Goal: Task Accomplishment & Management: Manage account settings

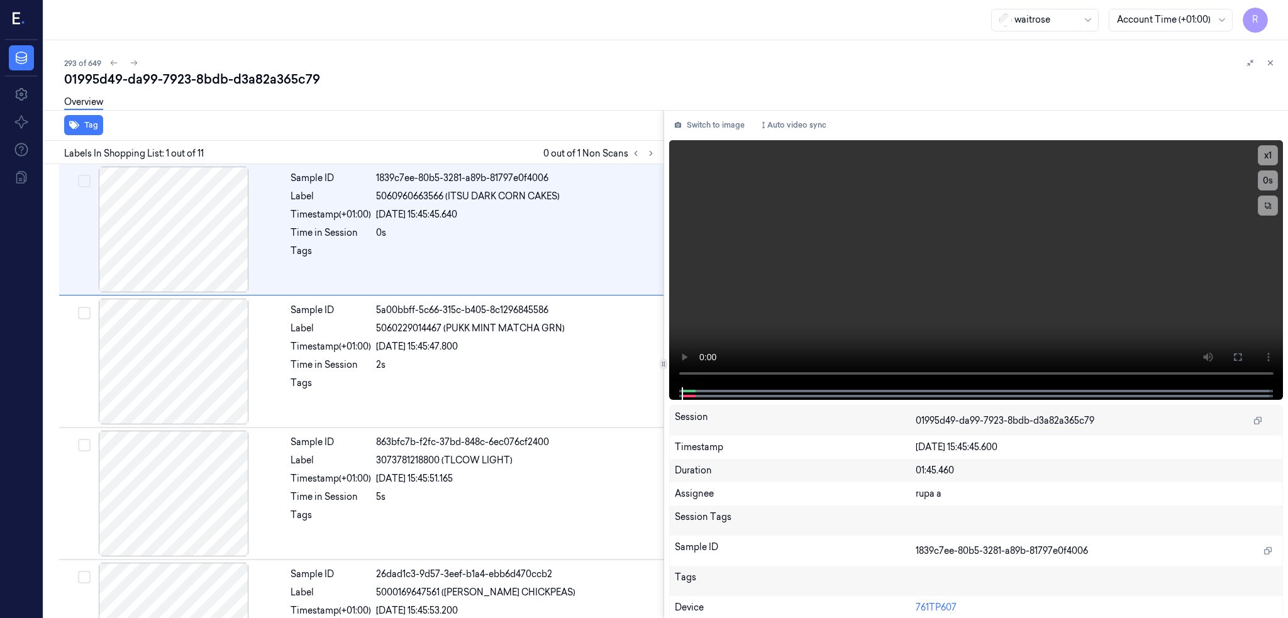
click at [26, 23] on div "R" at bounding box center [21, 20] width 33 height 40
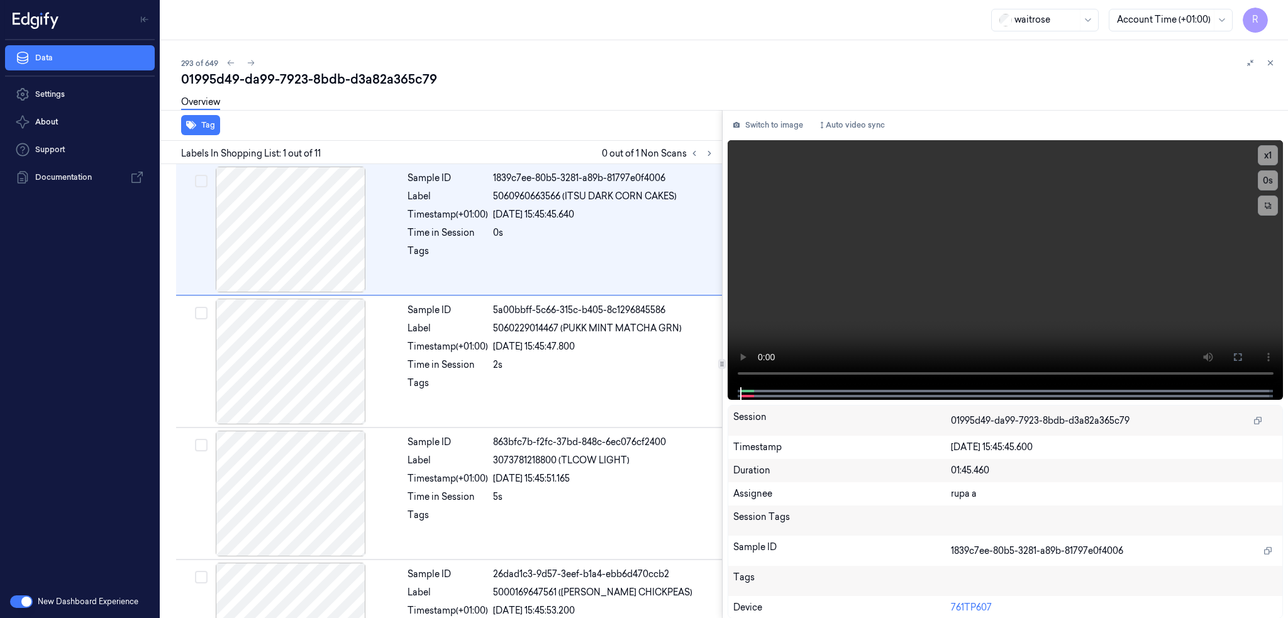
click at [26, 23] on icon at bounding box center [25, 19] width 8 height 13
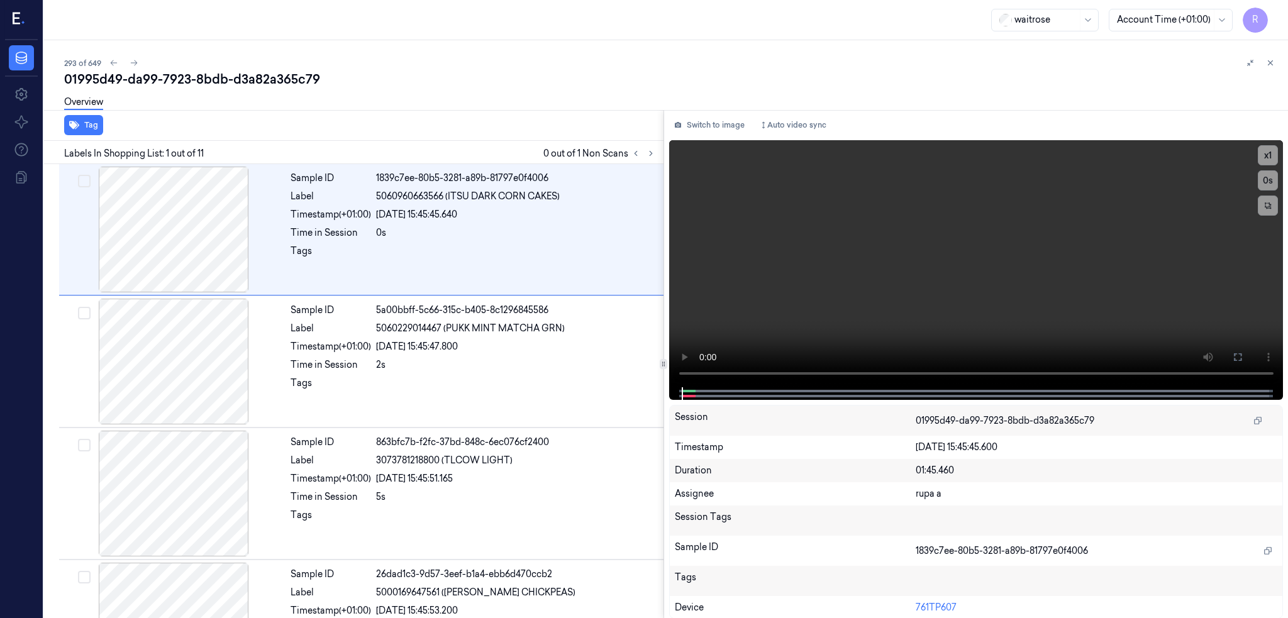
click at [26, 23] on div "R" at bounding box center [21, 20] width 33 height 40
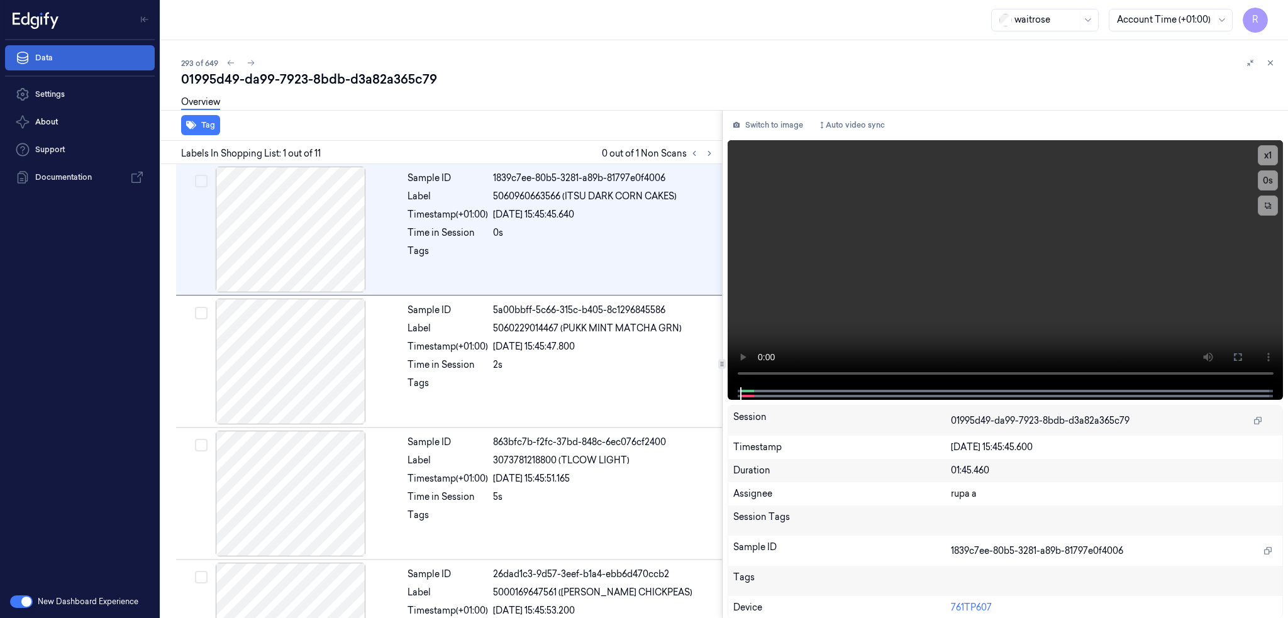
click at [62, 66] on link "Data" at bounding box center [80, 57] width 150 height 25
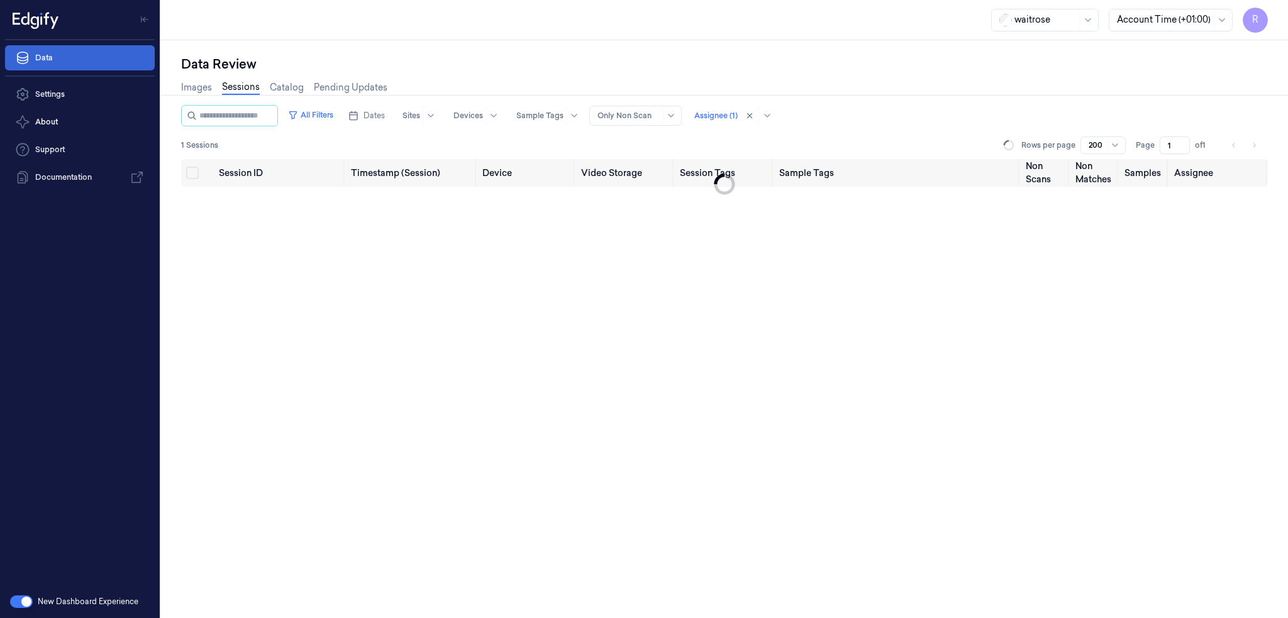
click at [62, 66] on link "Data" at bounding box center [80, 57] width 150 height 25
click at [143, 16] on icon "Toggle Navigation" at bounding box center [144, 19] width 9 height 9
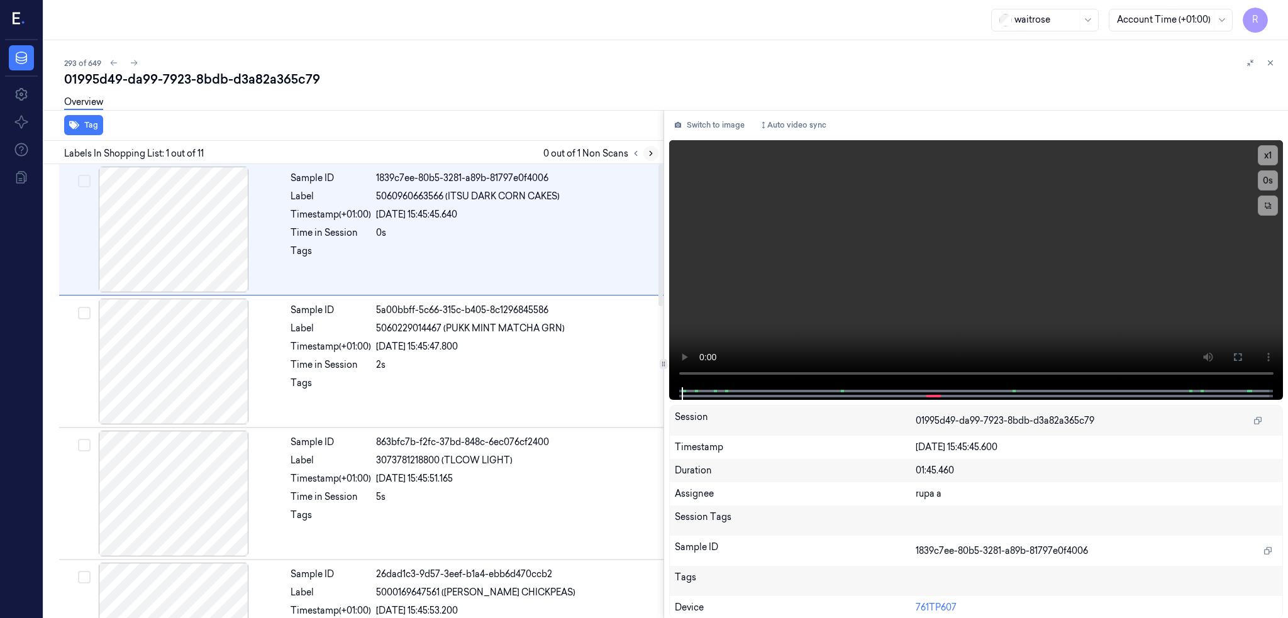
click at [652, 152] on icon at bounding box center [651, 154] width 3 height 4
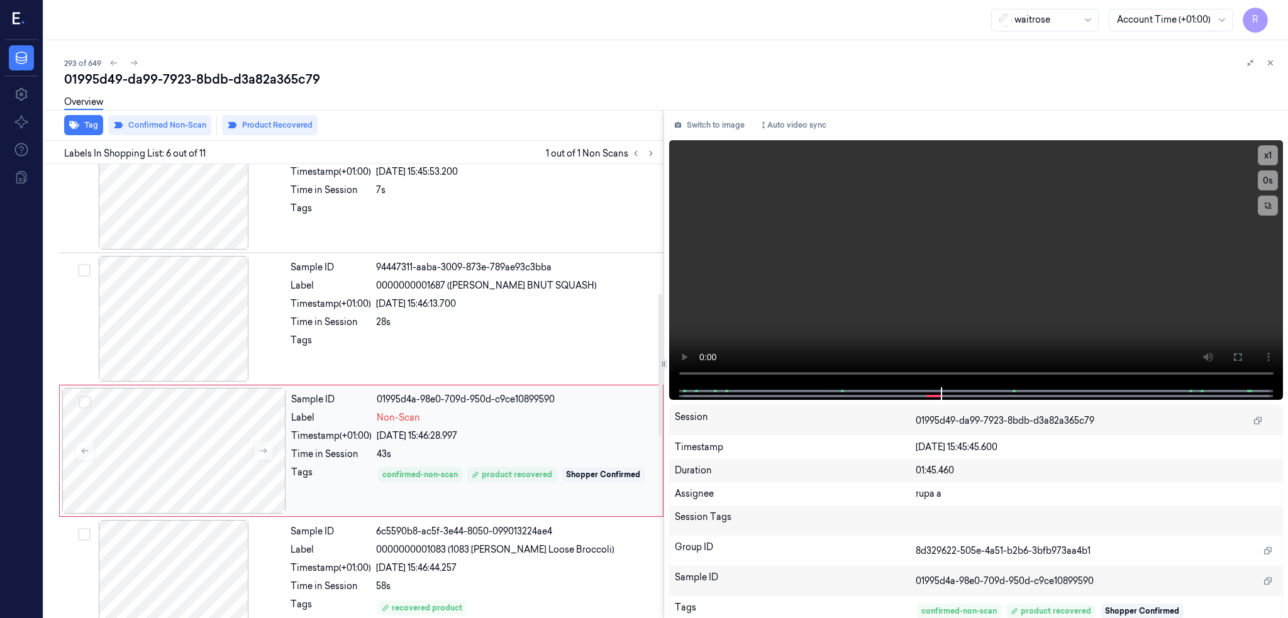
scroll to position [414, 0]
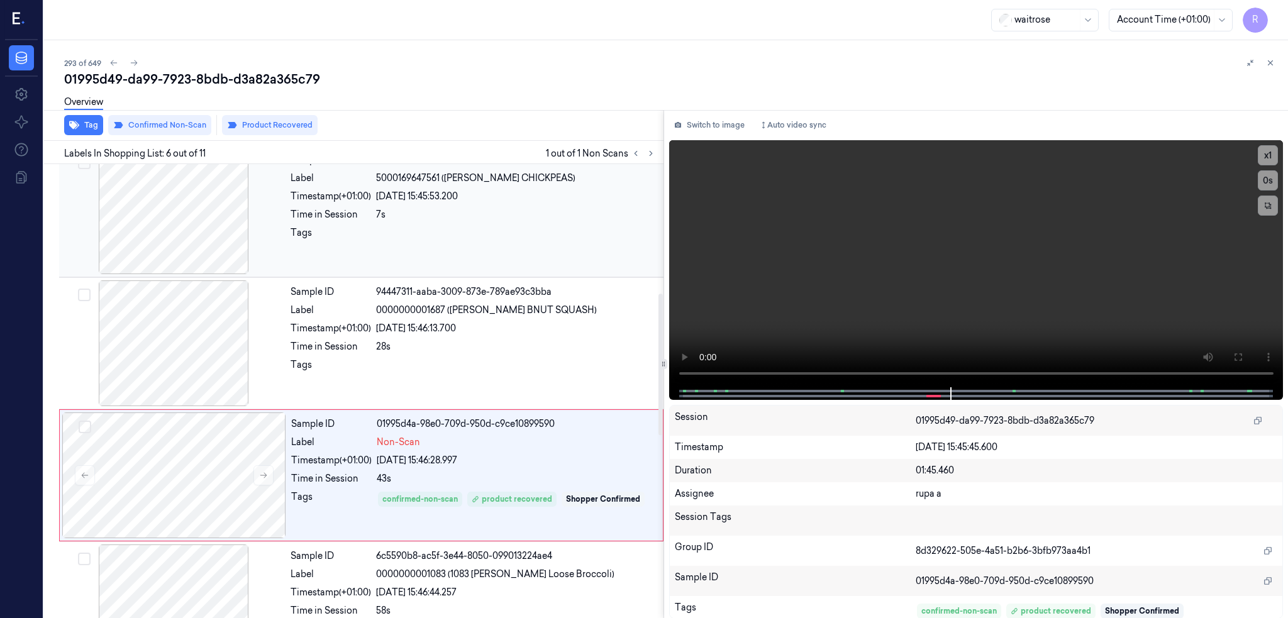
click at [164, 254] on div at bounding box center [174, 211] width 224 height 126
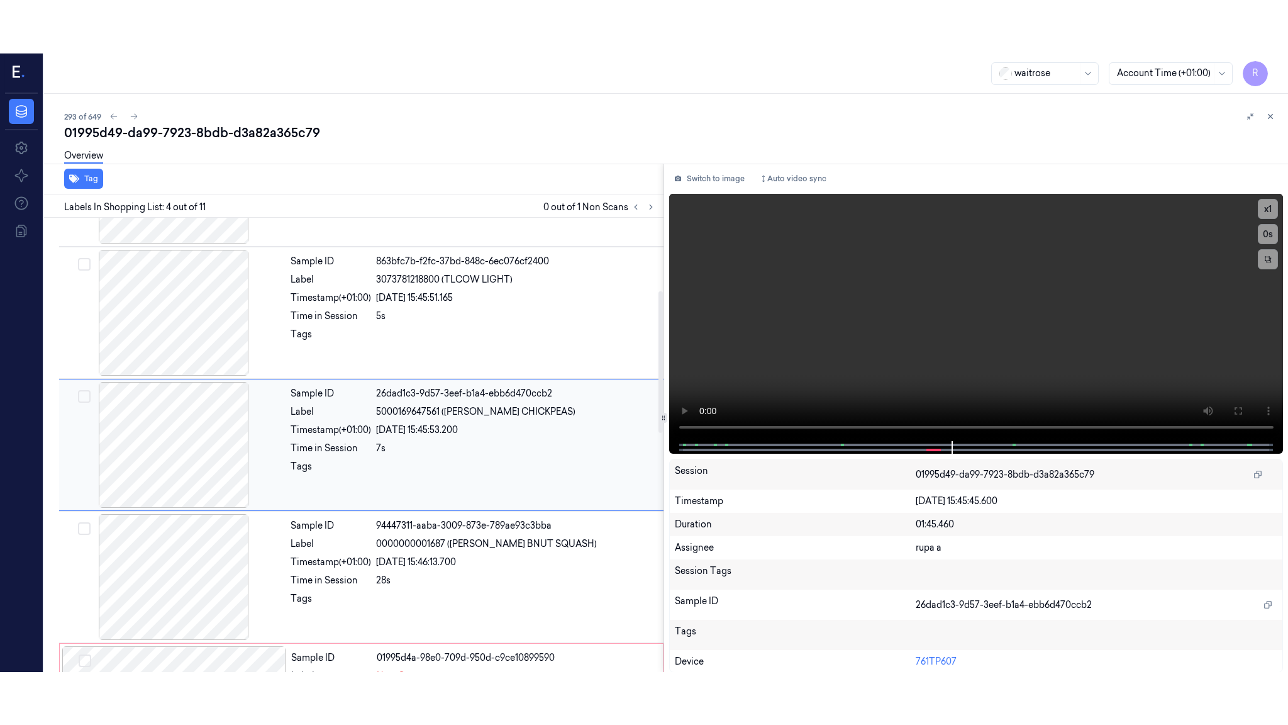
scroll to position [234, 0]
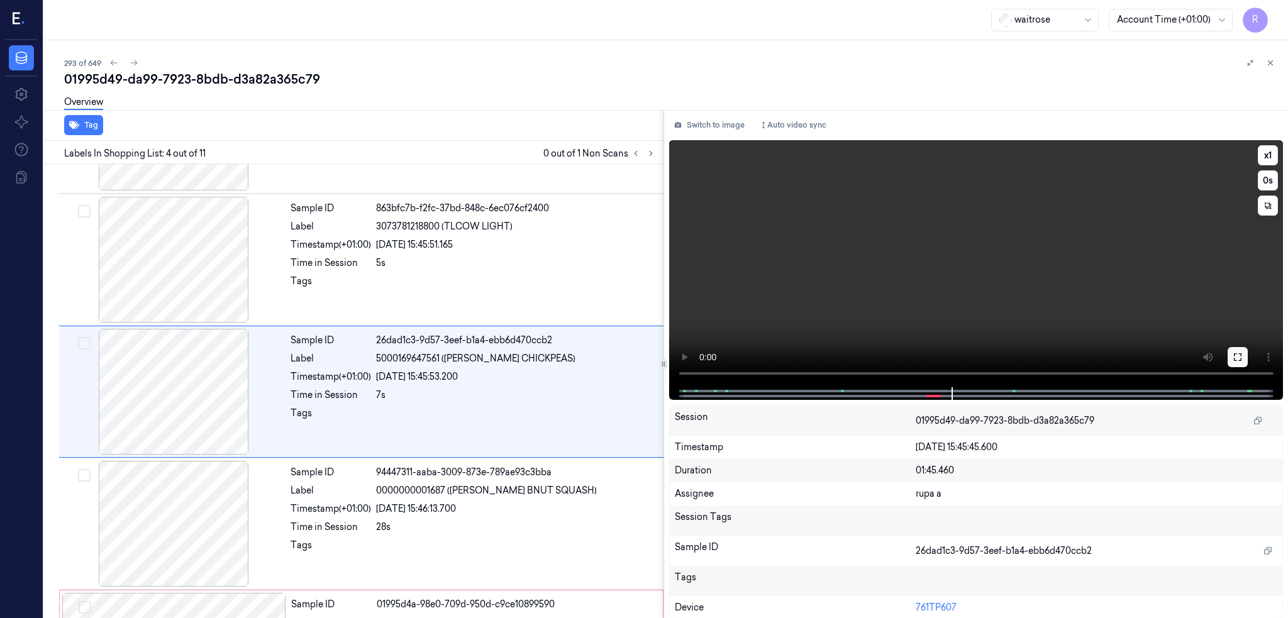
click at [1243, 353] on icon at bounding box center [1238, 357] width 10 height 10
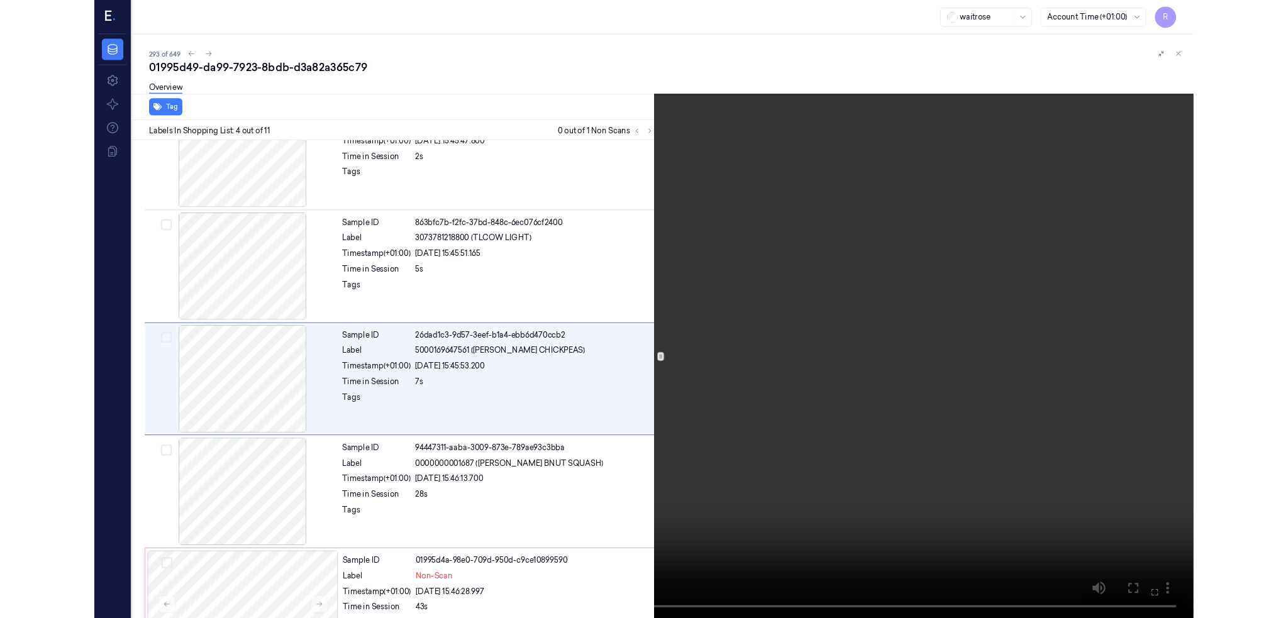
scroll to position [181, 0]
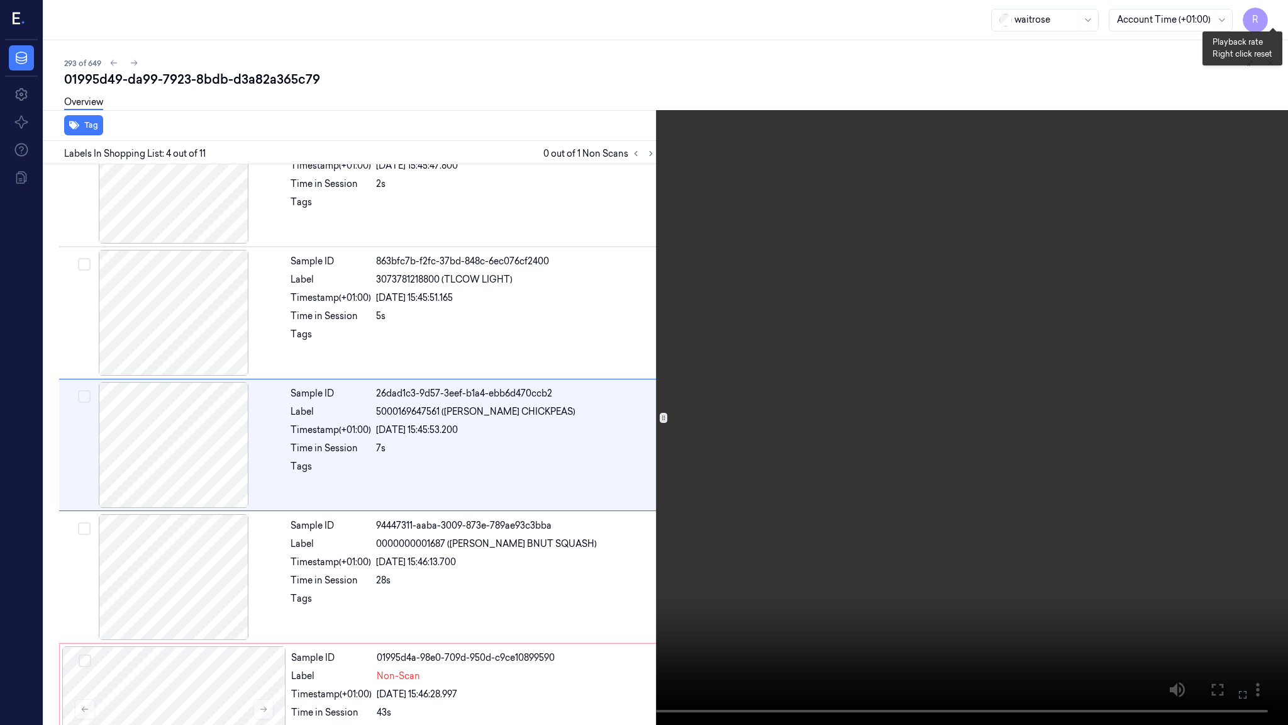
click at [1266, 17] on button "x 1" at bounding box center [1273, 15] width 20 height 20
click at [1266, 17] on button "x 2" at bounding box center [1273, 15] width 20 height 20
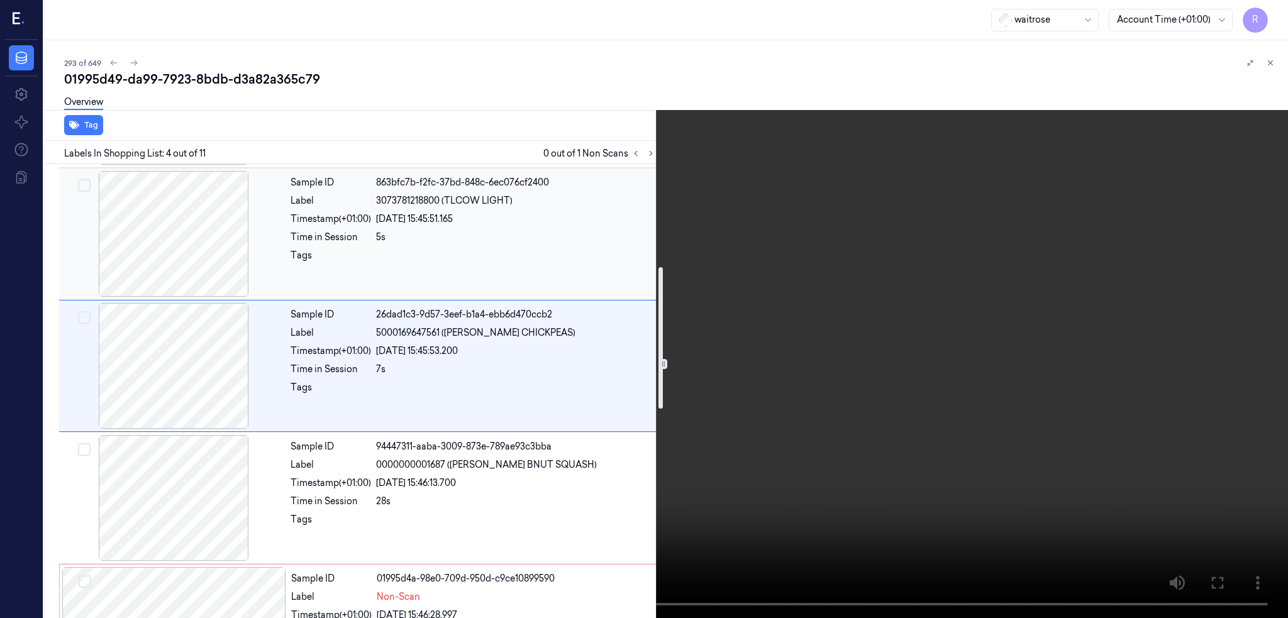
scroll to position [348, 0]
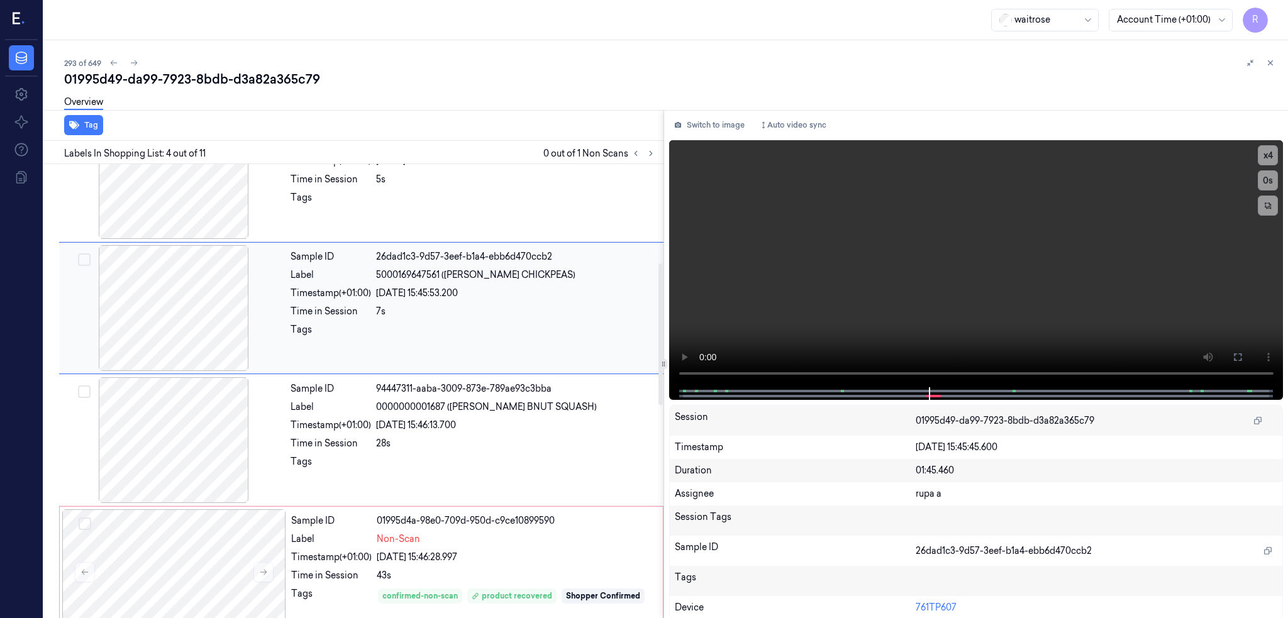
click at [185, 303] on div at bounding box center [174, 308] width 224 height 126
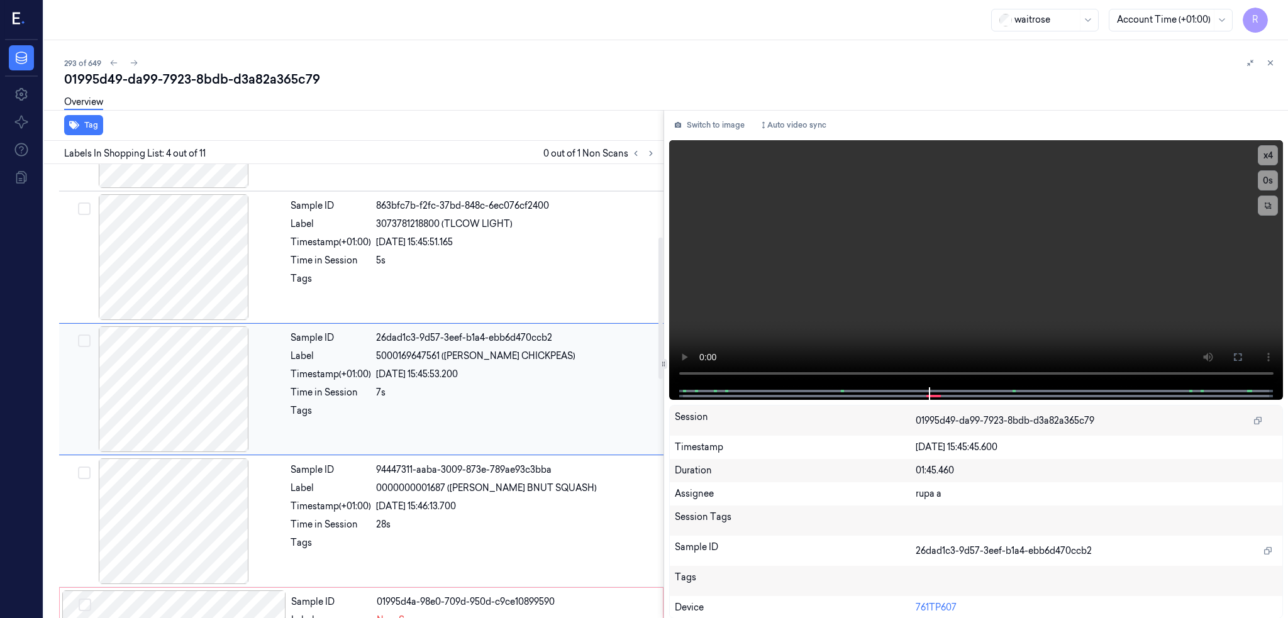
scroll to position [234, 0]
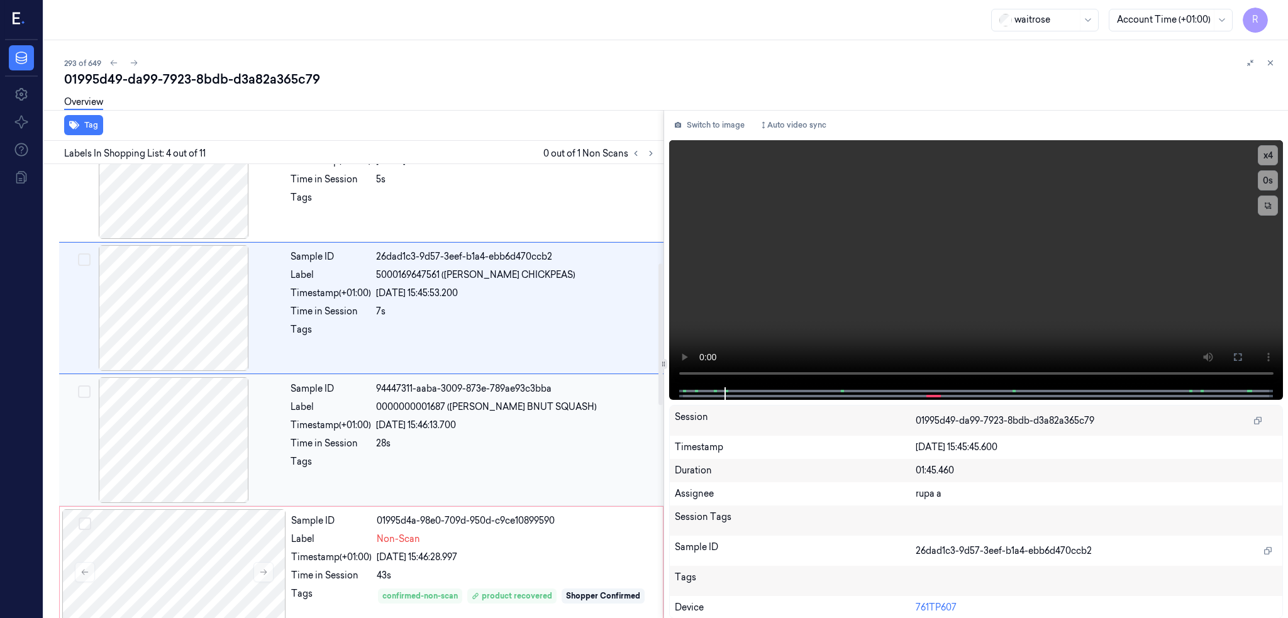
click at [194, 429] on div at bounding box center [174, 440] width 224 height 126
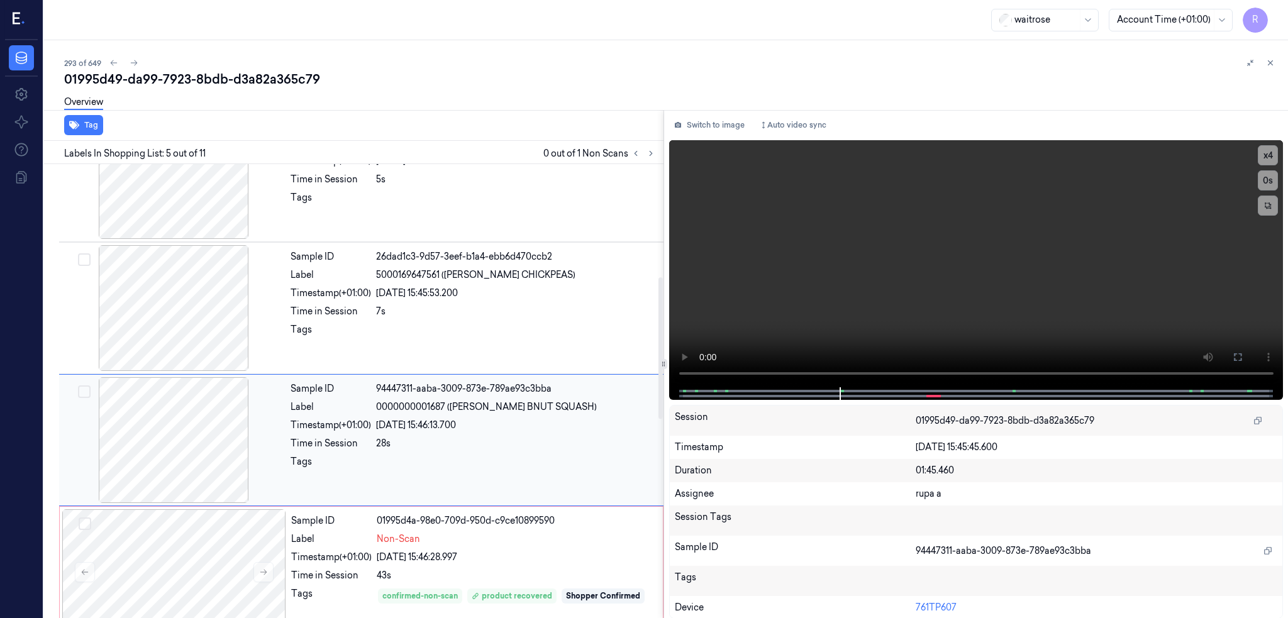
scroll to position [366, 0]
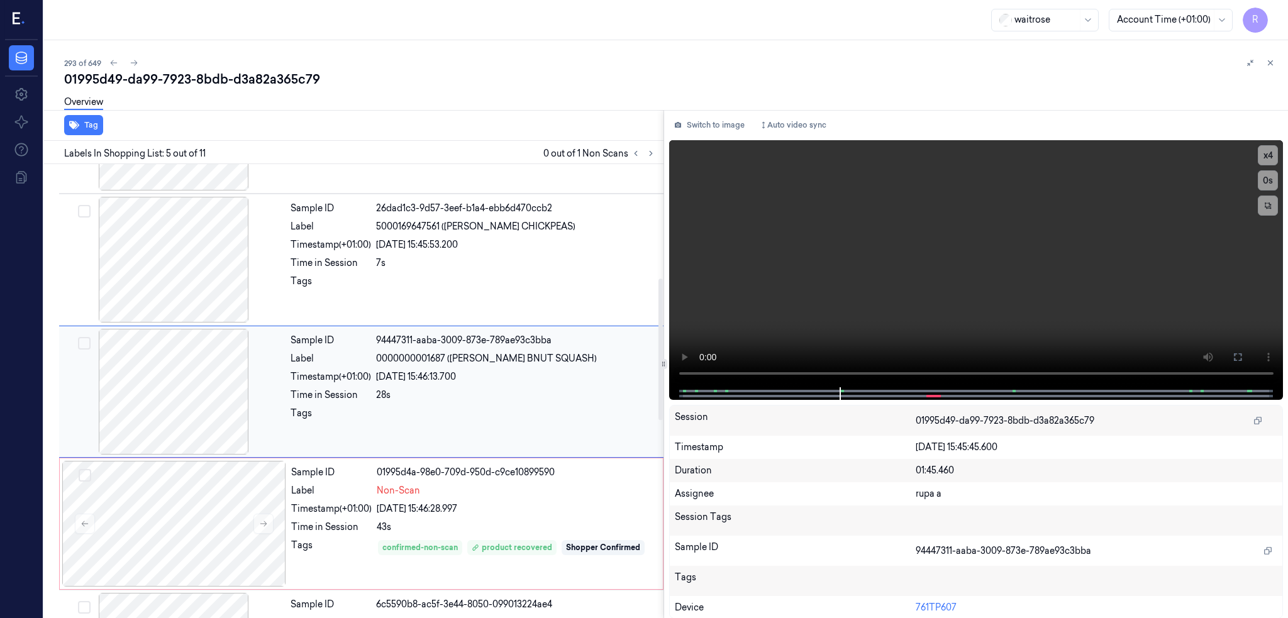
click at [182, 372] on div at bounding box center [174, 392] width 224 height 126
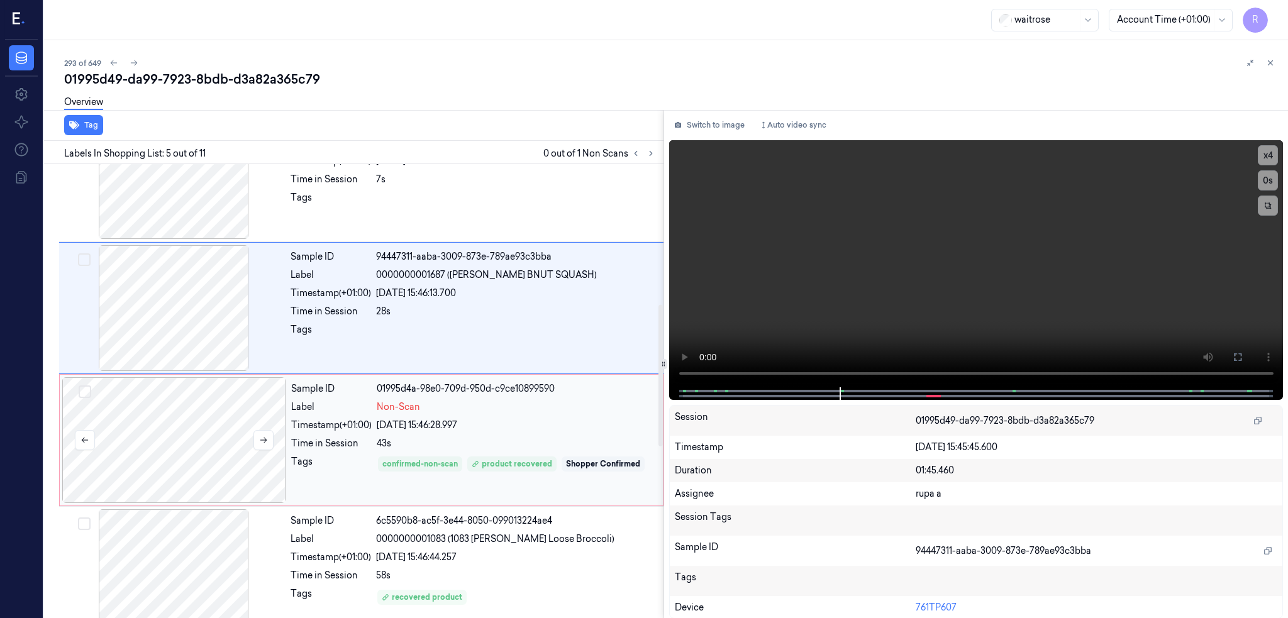
click at [179, 427] on div at bounding box center [174, 440] width 224 height 126
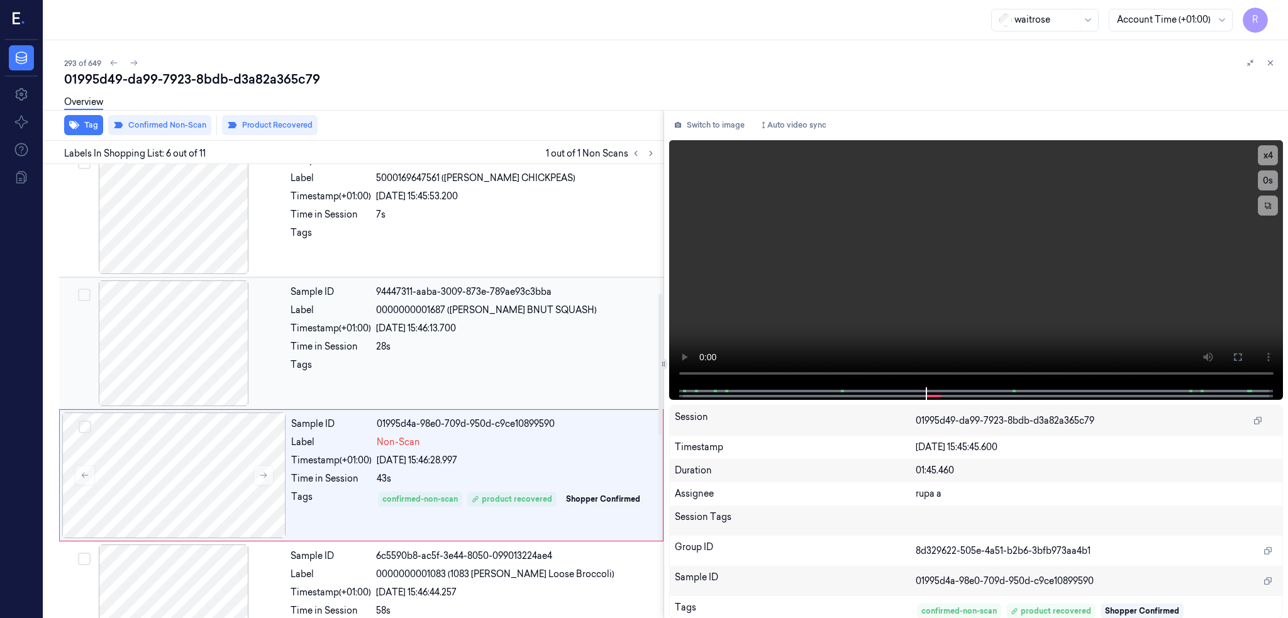
click at [155, 374] on div at bounding box center [174, 344] width 224 height 126
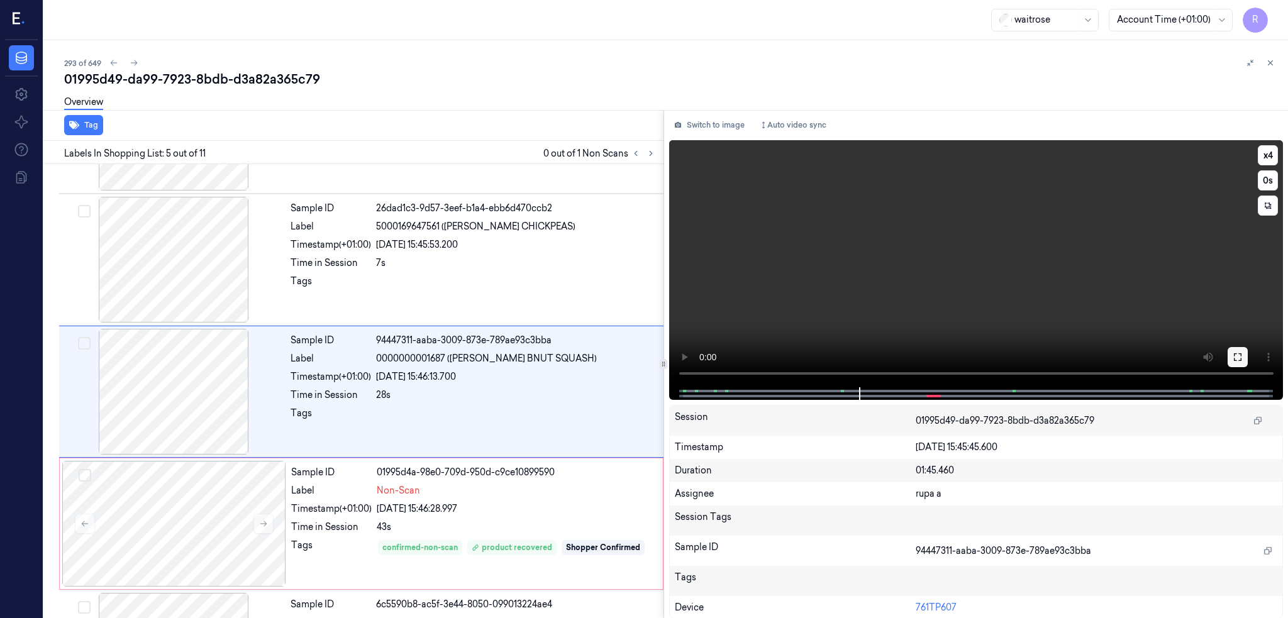
click at [1248, 350] on button at bounding box center [1238, 357] width 20 height 20
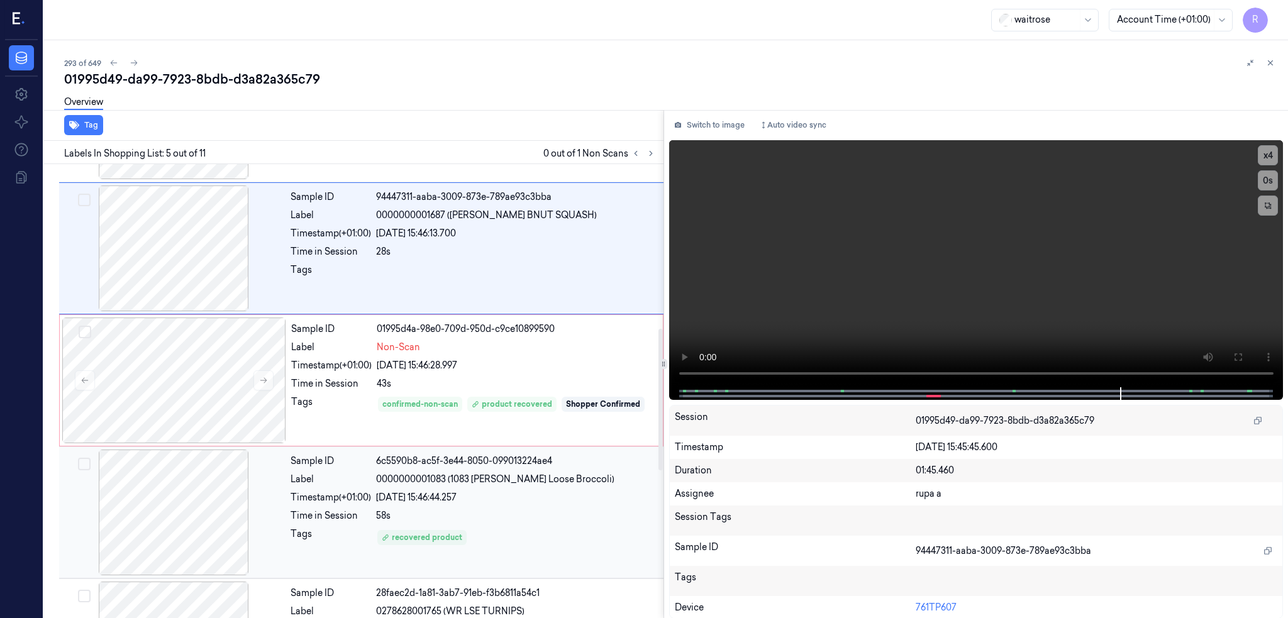
scroll to position [534, 0]
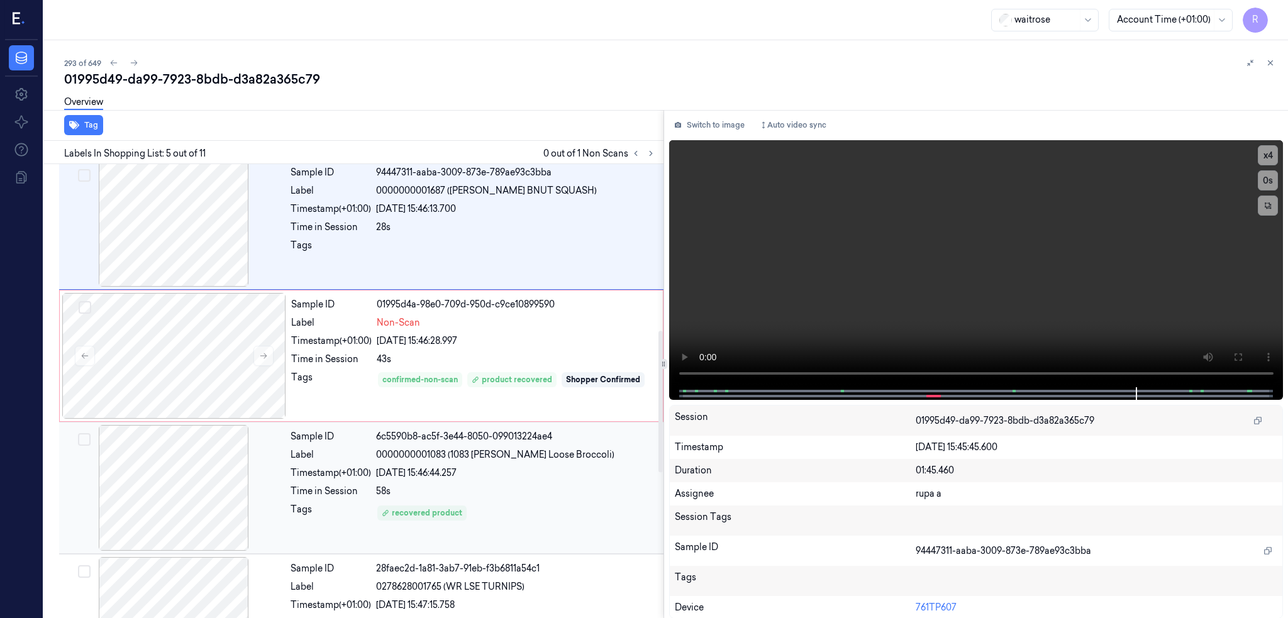
click at [179, 484] on div at bounding box center [174, 488] width 224 height 126
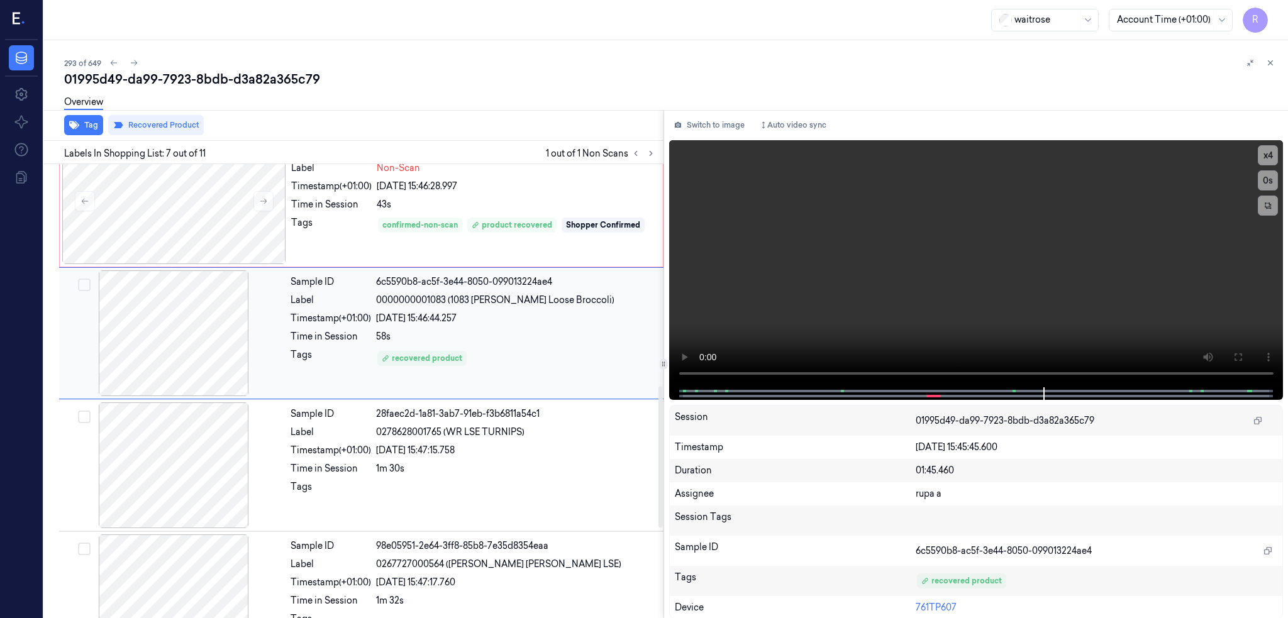
scroll to position [715, 0]
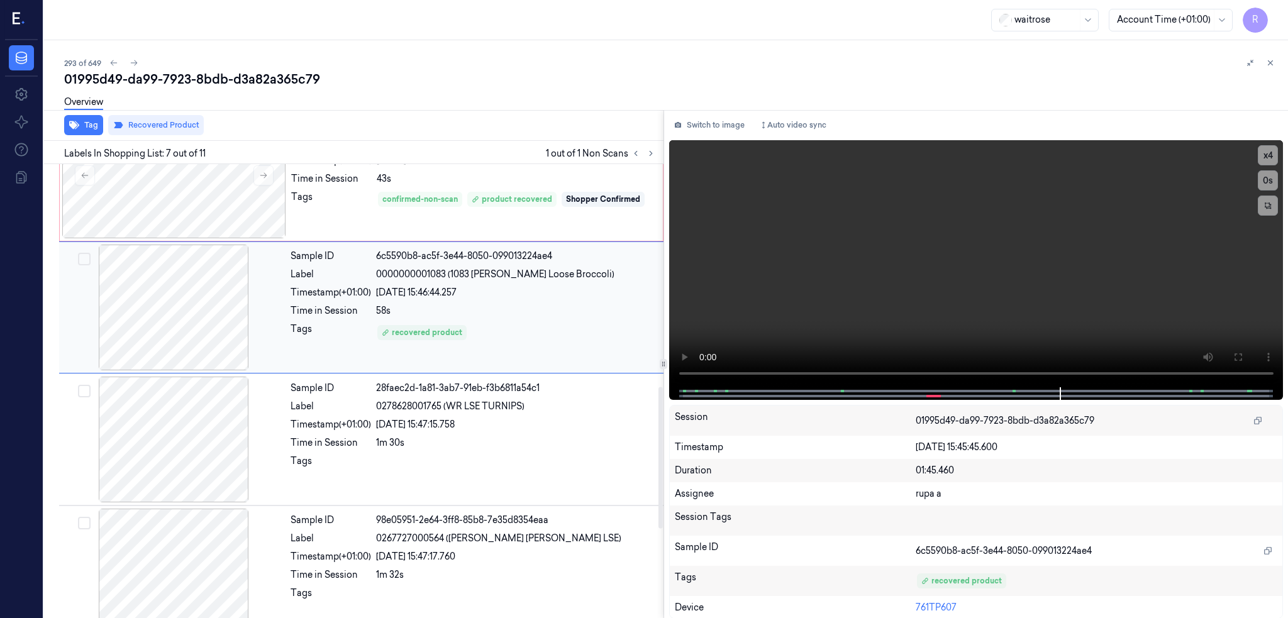
click at [179, 484] on div at bounding box center [174, 440] width 224 height 126
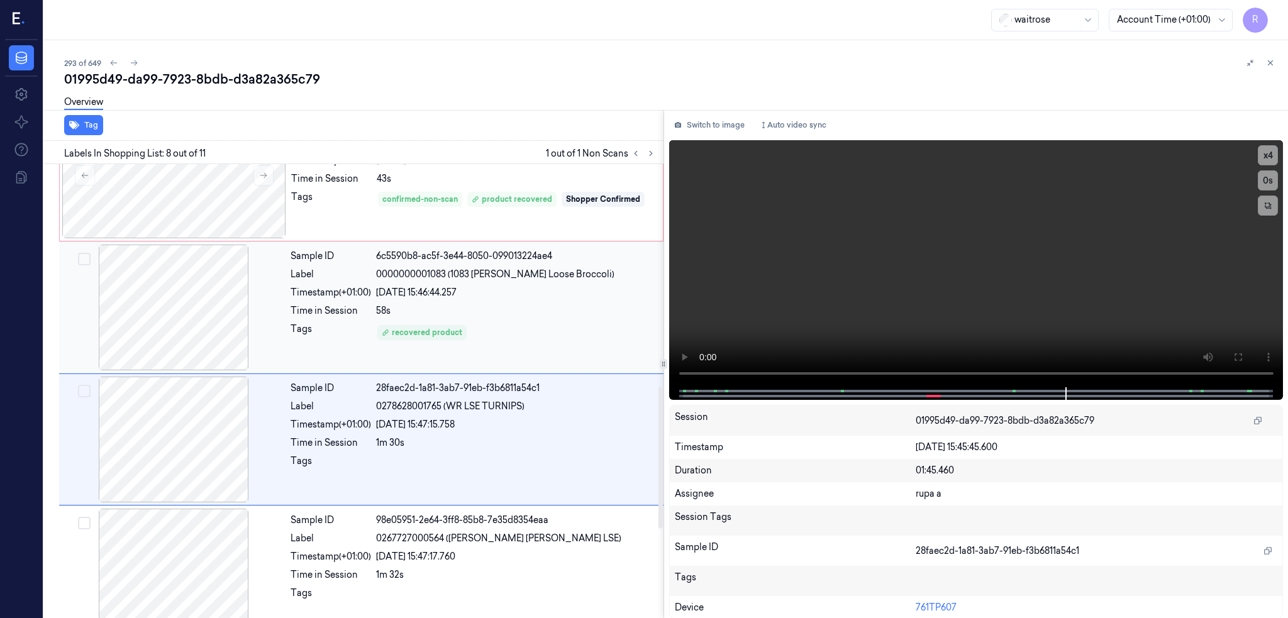
scroll to position [762, 0]
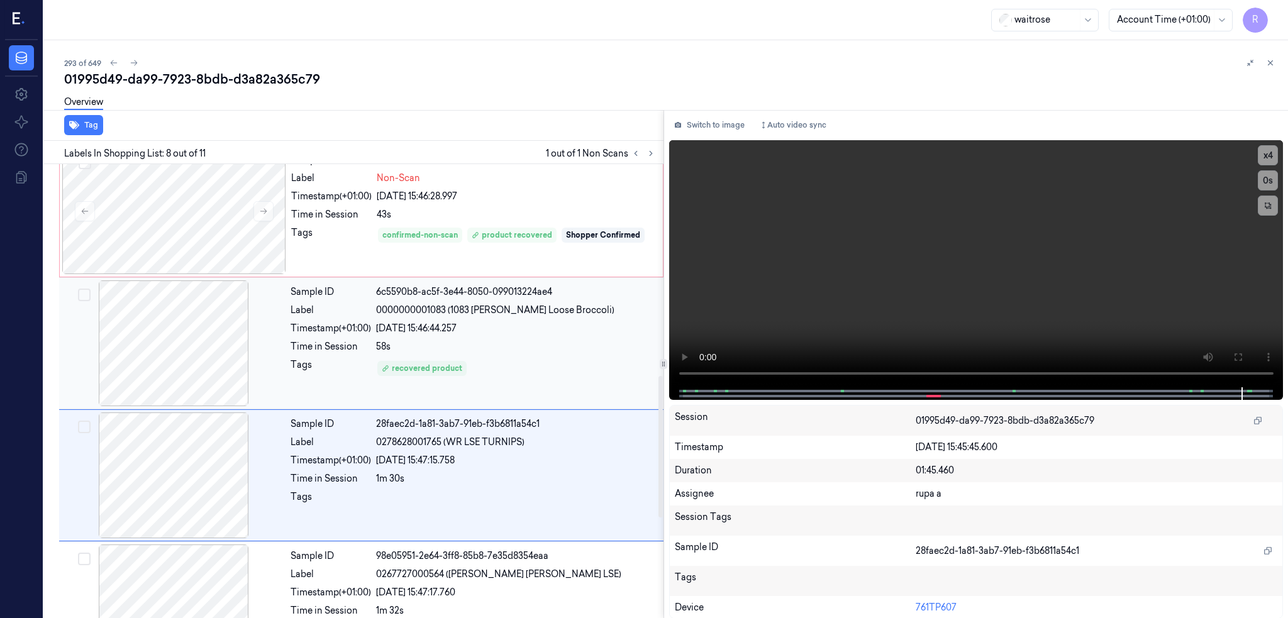
click at [185, 354] on div at bounding box center [174, 344] width 224 height 126
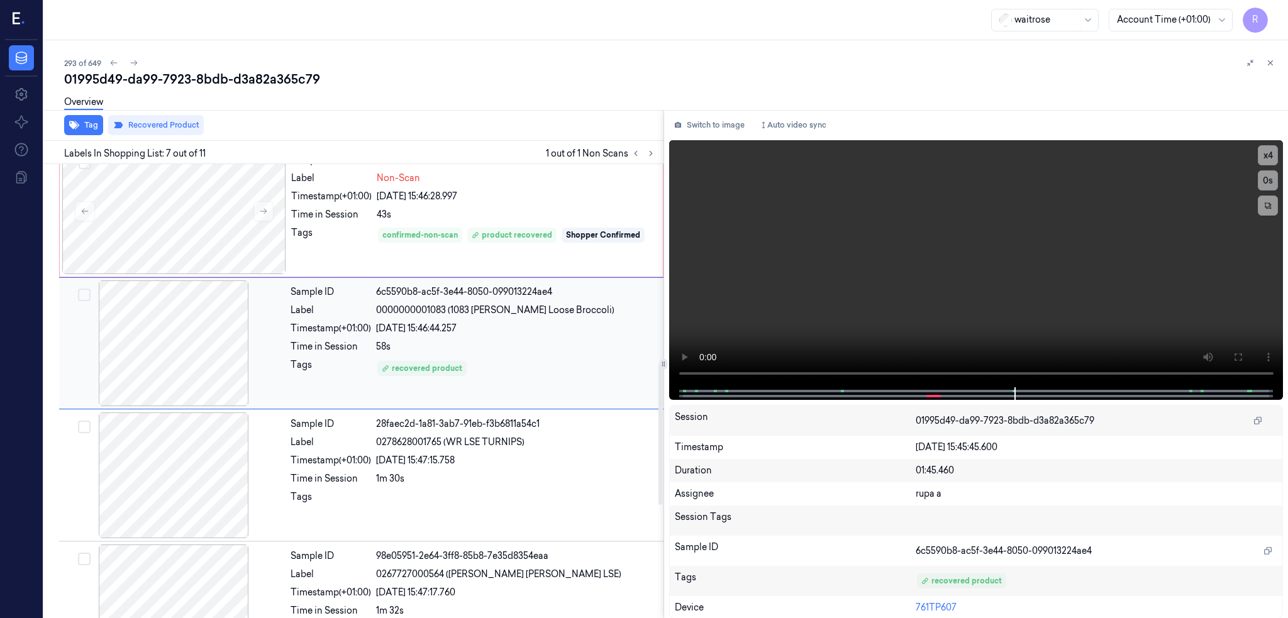
scroll to position [630, 0]
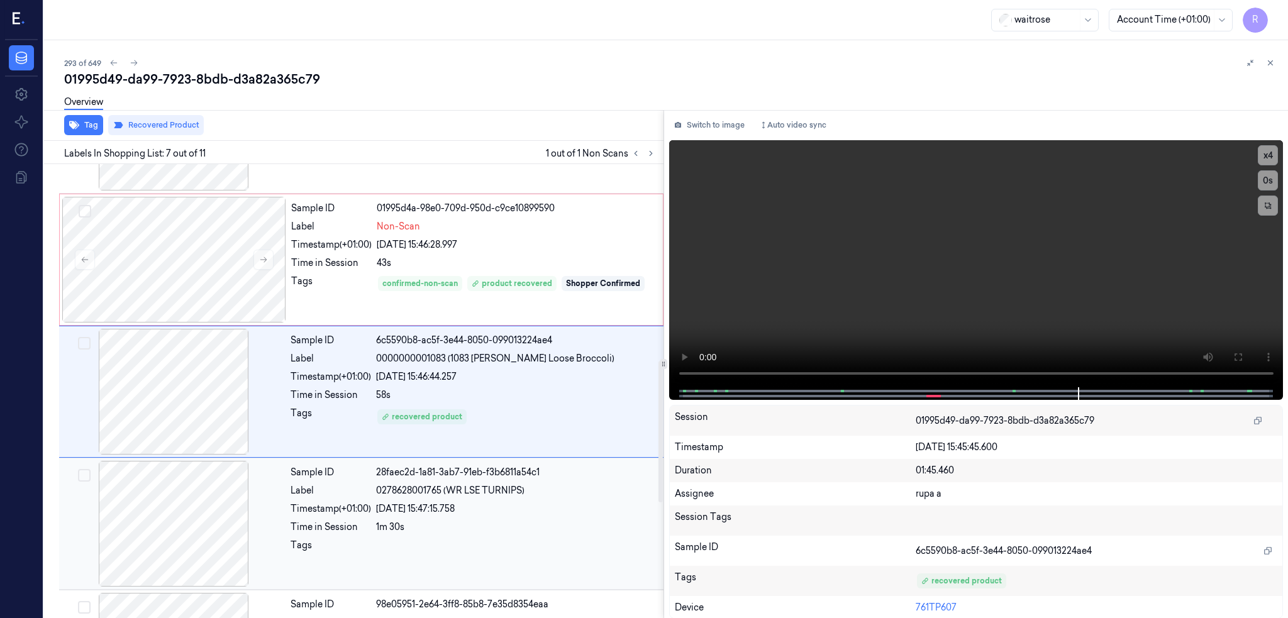
click at [167, 526] on div at bounding box center [174, 524] width 224 height 126
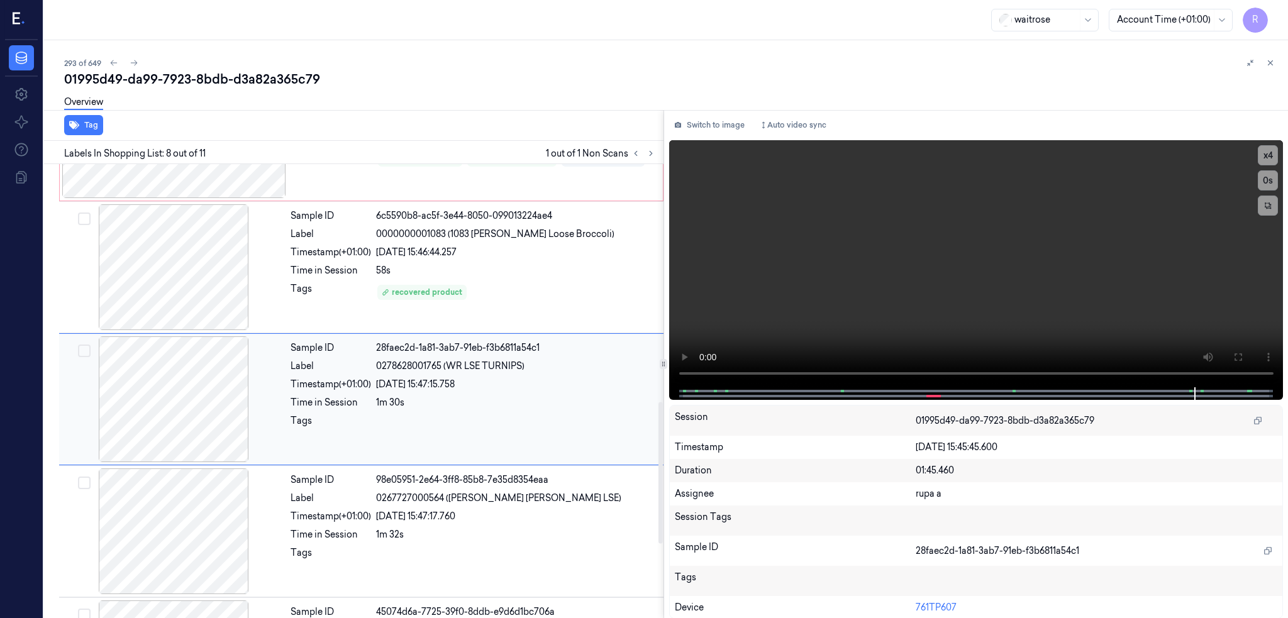
scroll to position [762, 0]
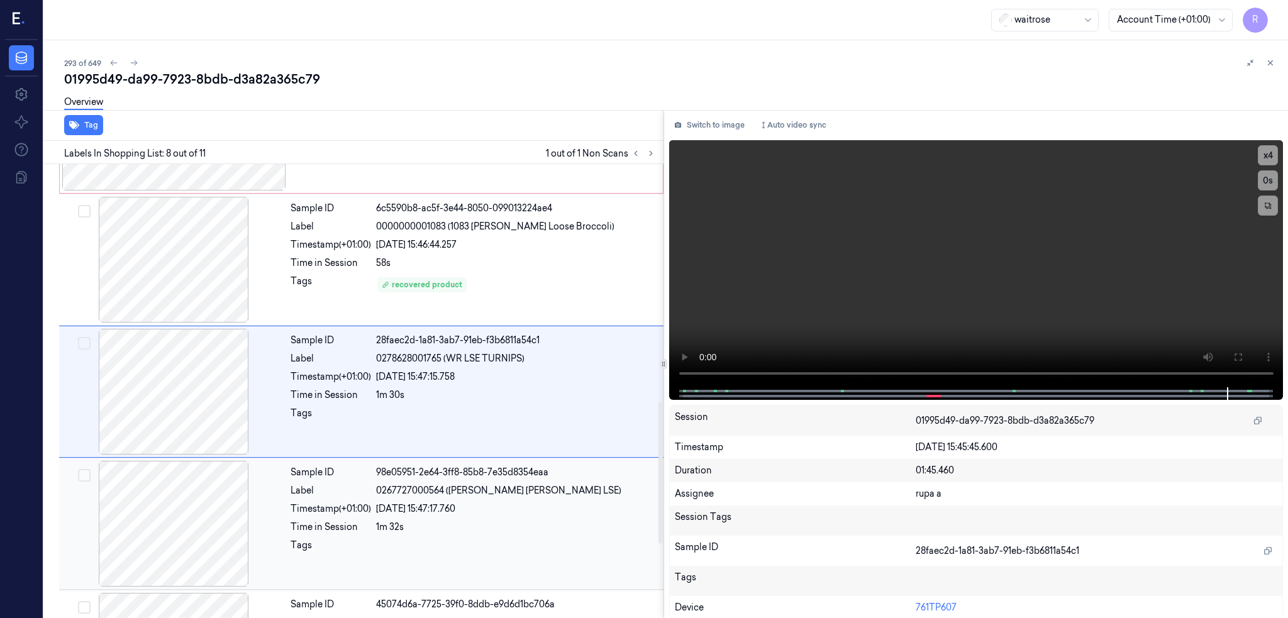
click at [206, 513] on div at bounding box center [174, 524] width 224 height 126
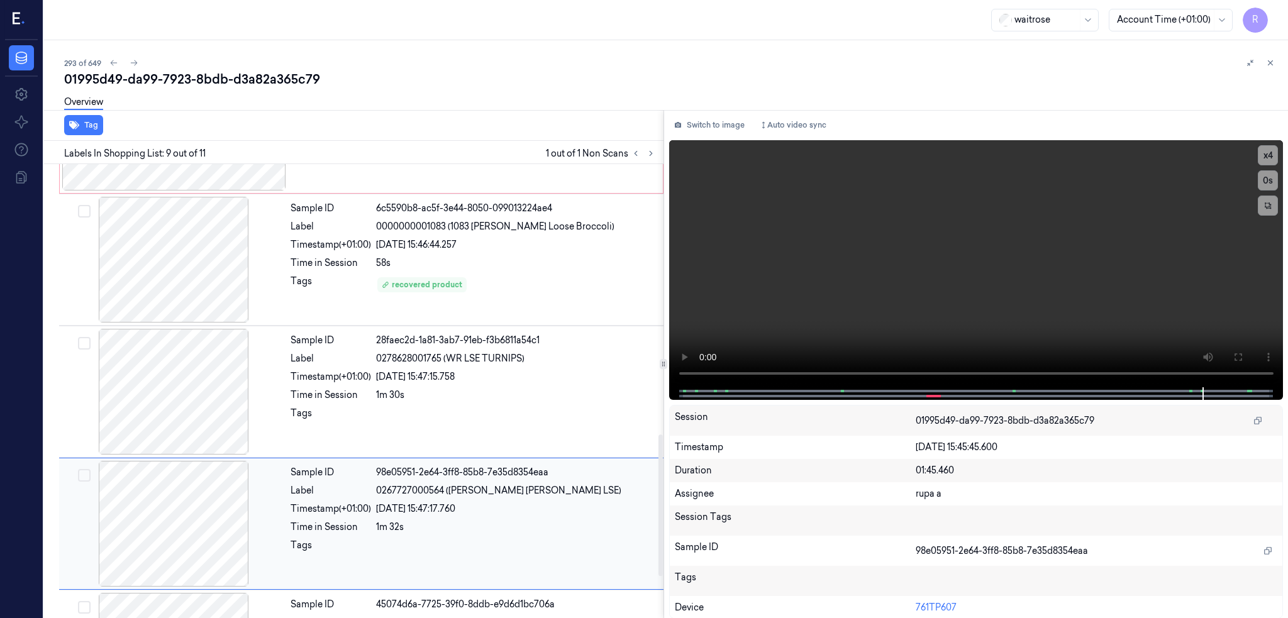
scroll to position [894, 0]
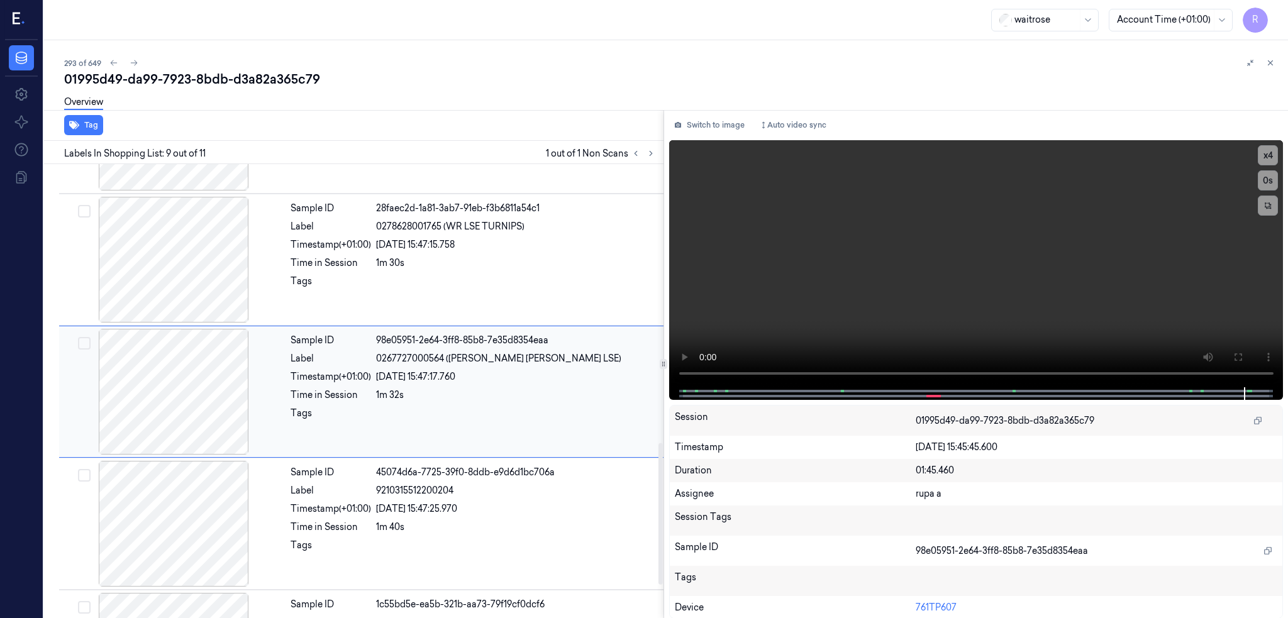
click at [208, 410] on div at bounding box center [174, 392] width 224 height 126
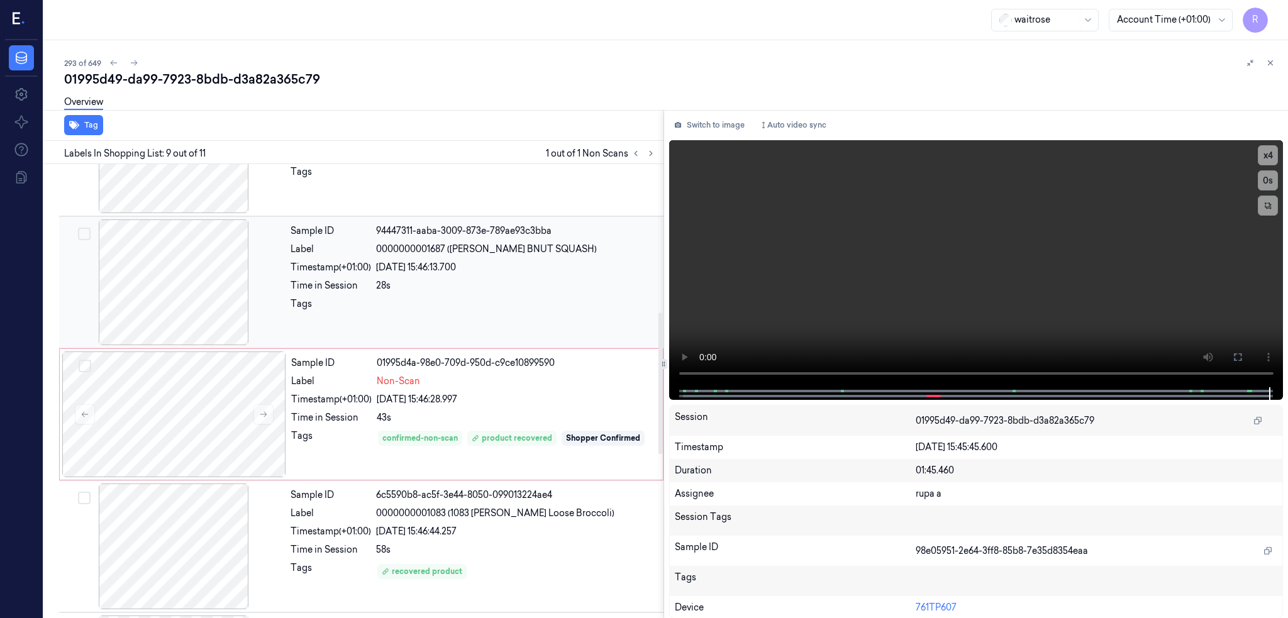
click at [175, 286] on div at bounding box center [174, 283] width 224 height 126
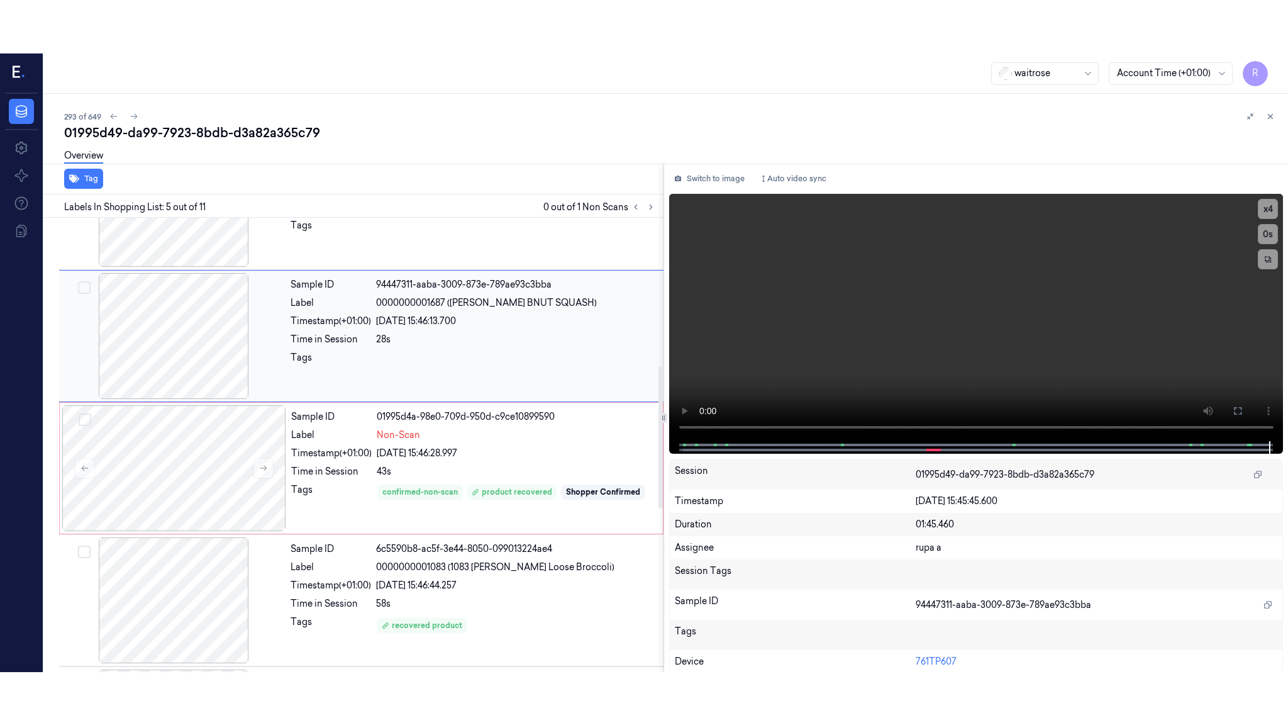
scroll to position [366, 0]
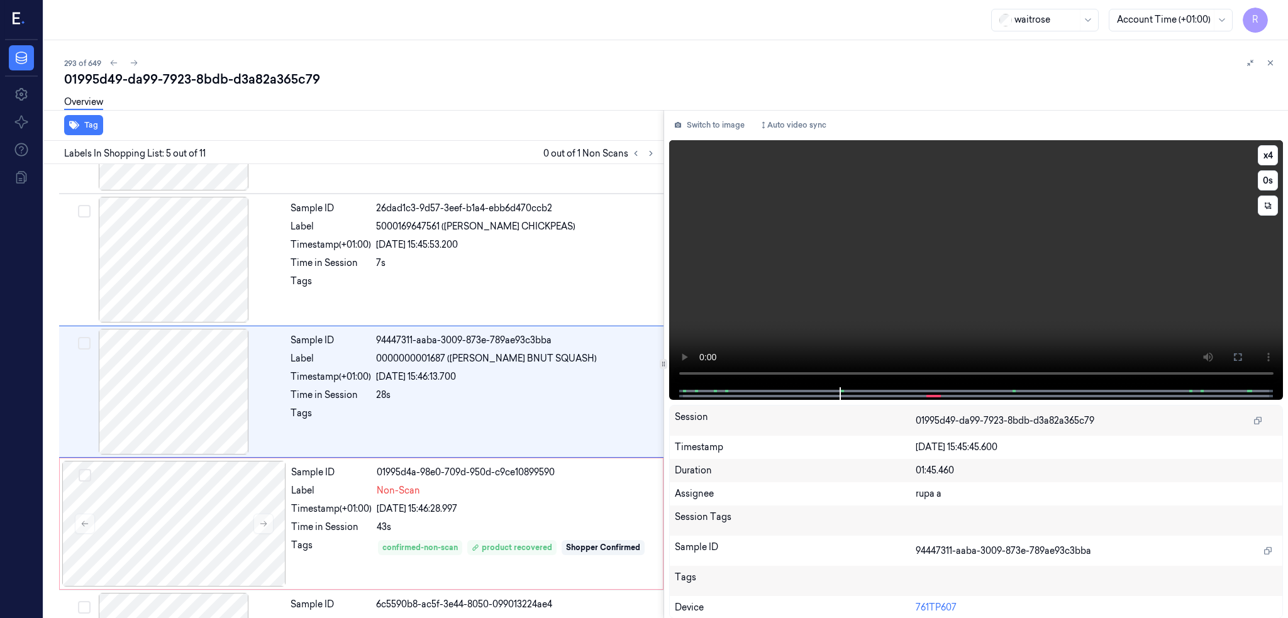
drag, startPoint x: 1278, startPoint y: 357, endPoint x: 1260, endPoint y: 430, distance: 75.7
click at [1243, 356] on icon at bounding box center [1238, 357] width 10 height 10
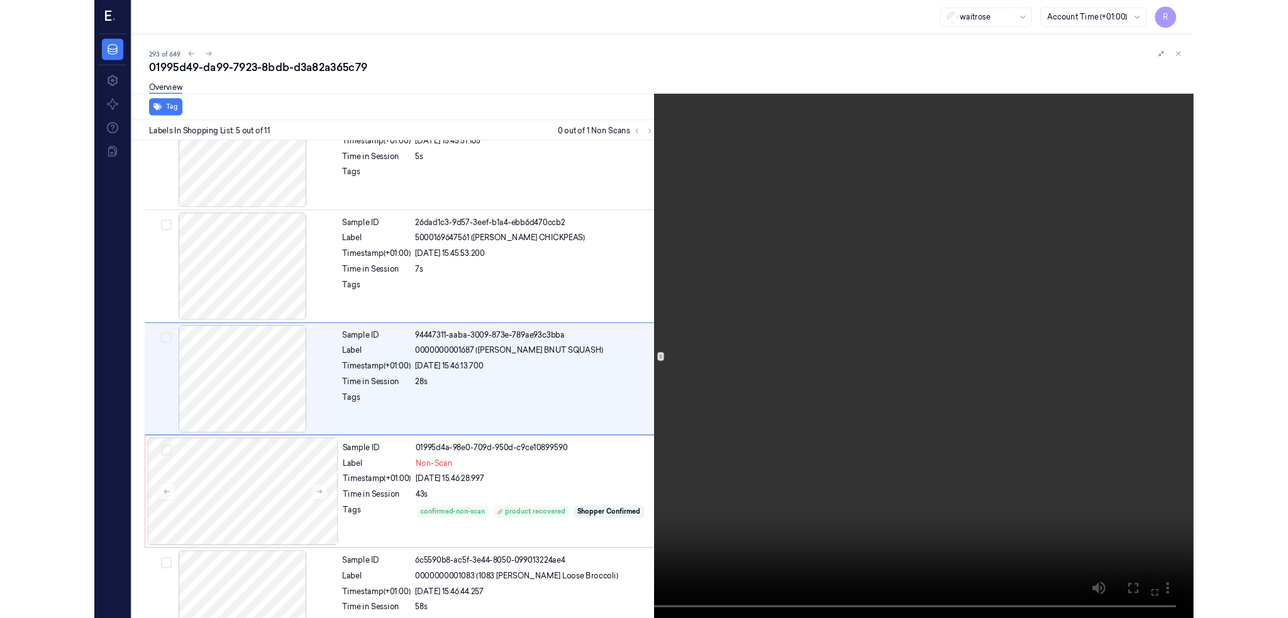
scroll to position [313, 0]
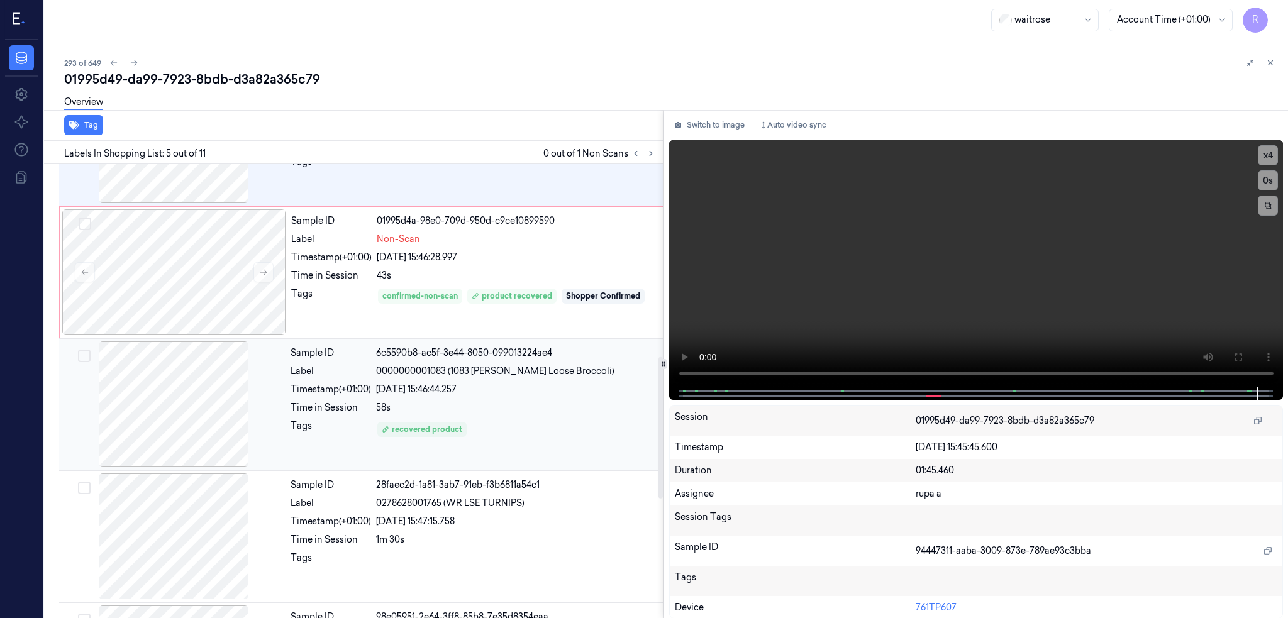
click at [562, 398] on div "Sample ID 6c5590b8-ac5f-3e44-8050-099013224ae4 Label 0000000001083 (1083 WR Ess…" at bounding box center [474, 405] width 376 height 126
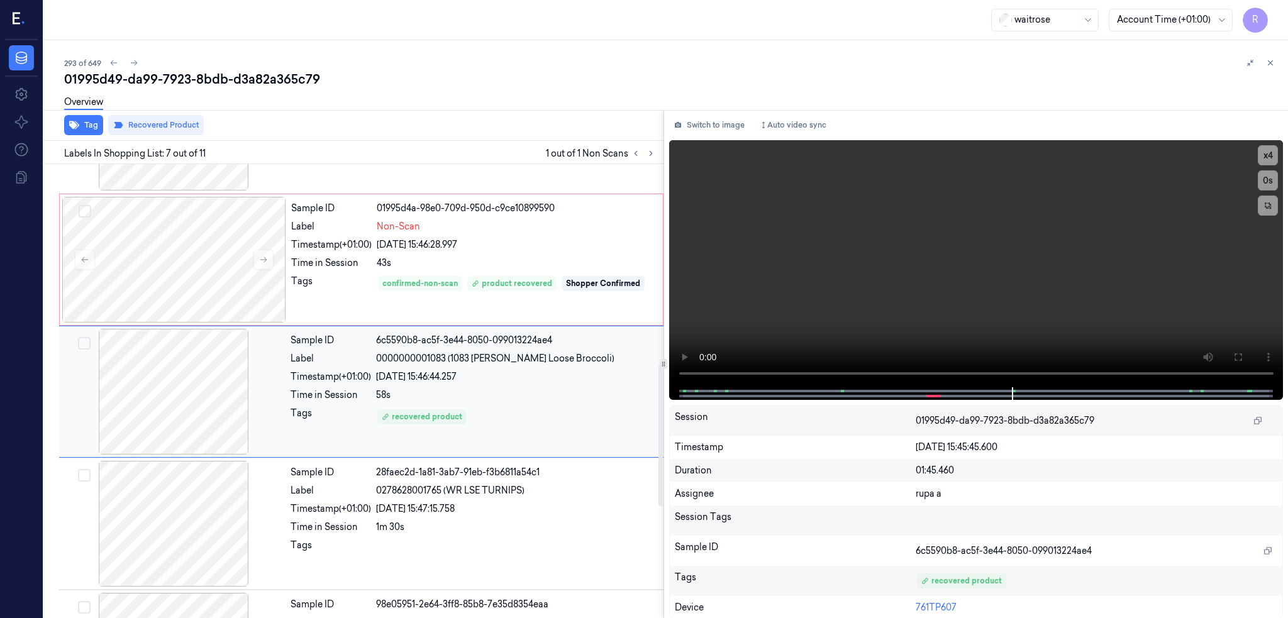
scroll to position [715, 0]
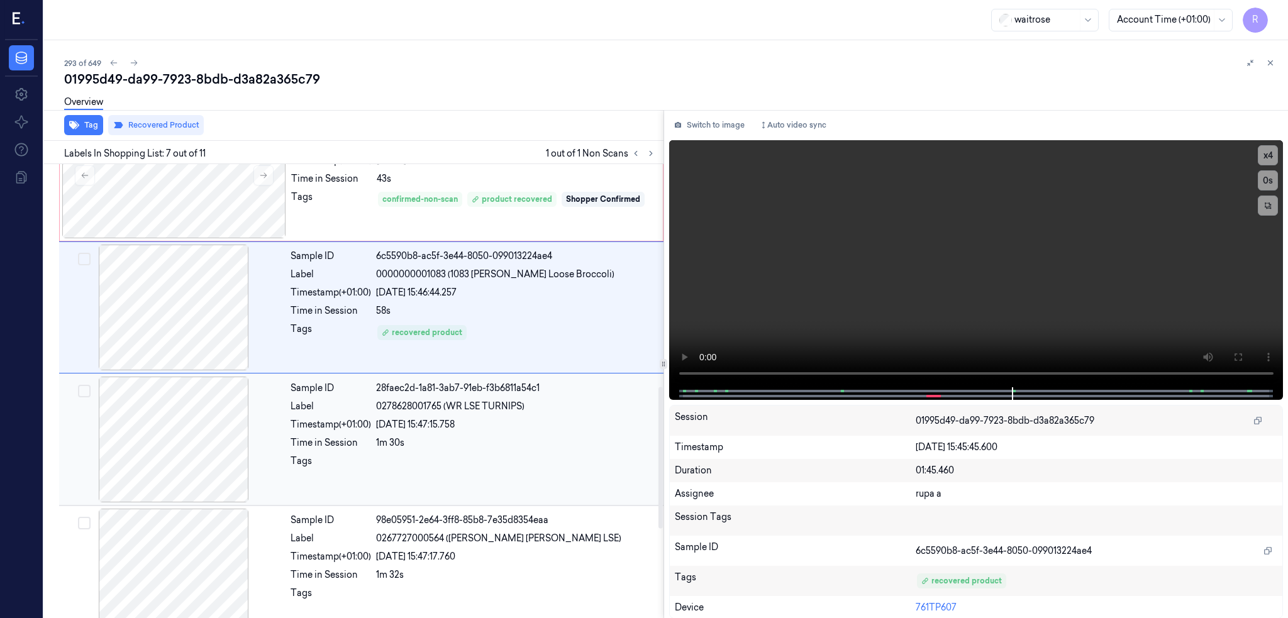
click at [544, 413] on div "Sample ID 28faec2d-1a81-3ab7-91eb-f3b6811a54c1 Label 0278628001765 (WR LSE TURN…" at bounding box center [474, 440] width 376 height 126
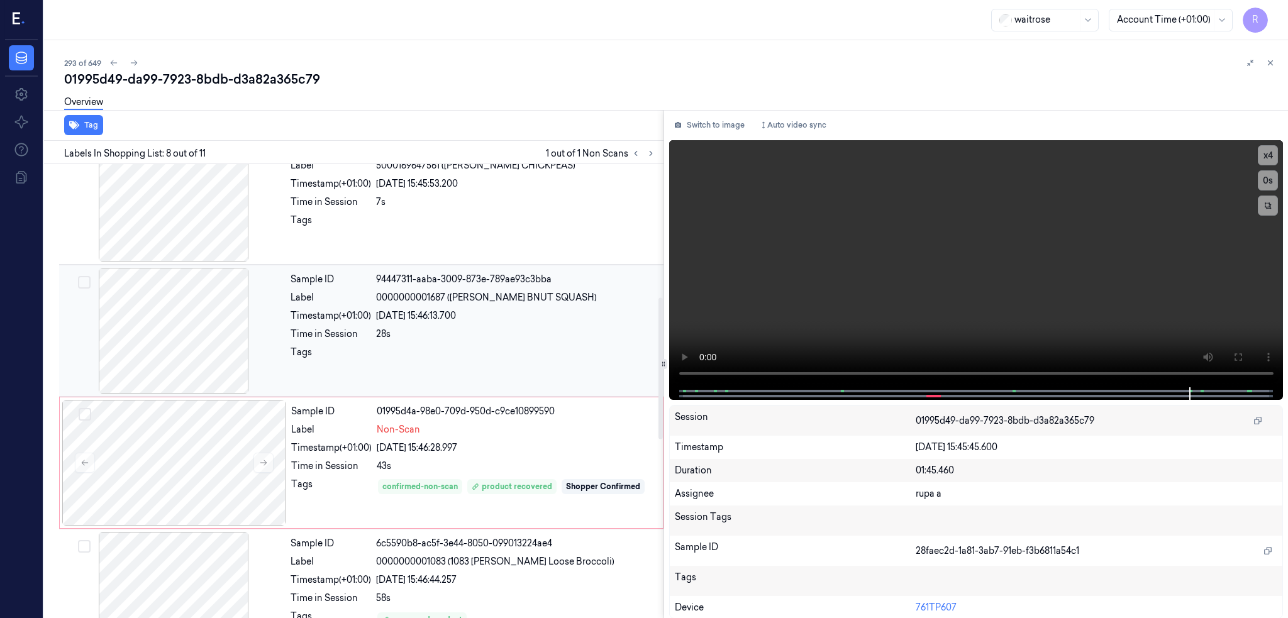
click at [497, 342] on div "Sample ID 94447311-aaba-3009-873e-789ae93c3bba Label 0000000001687 (WR ESS BNUT…" at bounding box center [474, 331] width 376 height 126
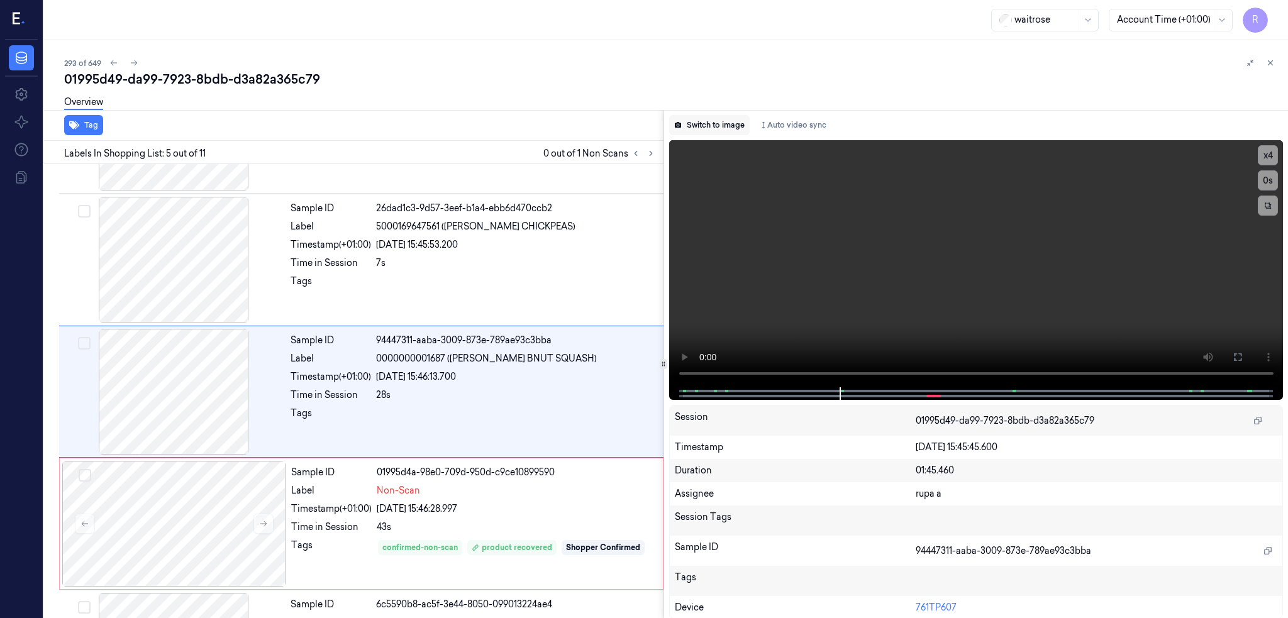
click at [718, 131] on button "Switch to image" at bounding box center [709, 125] width 81 height 20
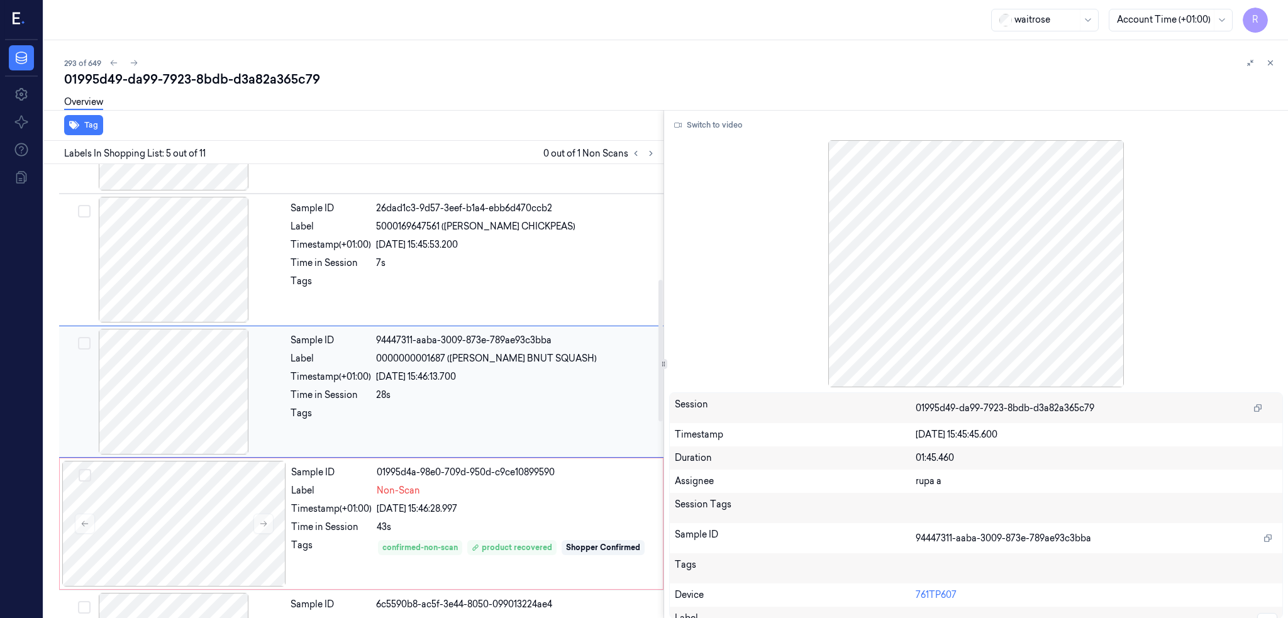
click at [542, 315] on div "Sample ID 26dad1c3-9d57-3eef-b1a4-ebb6d470ccb2 Label 5000169647561 (WR ESS CHIC…" at bounding box center [474, 260] width 376 height 126
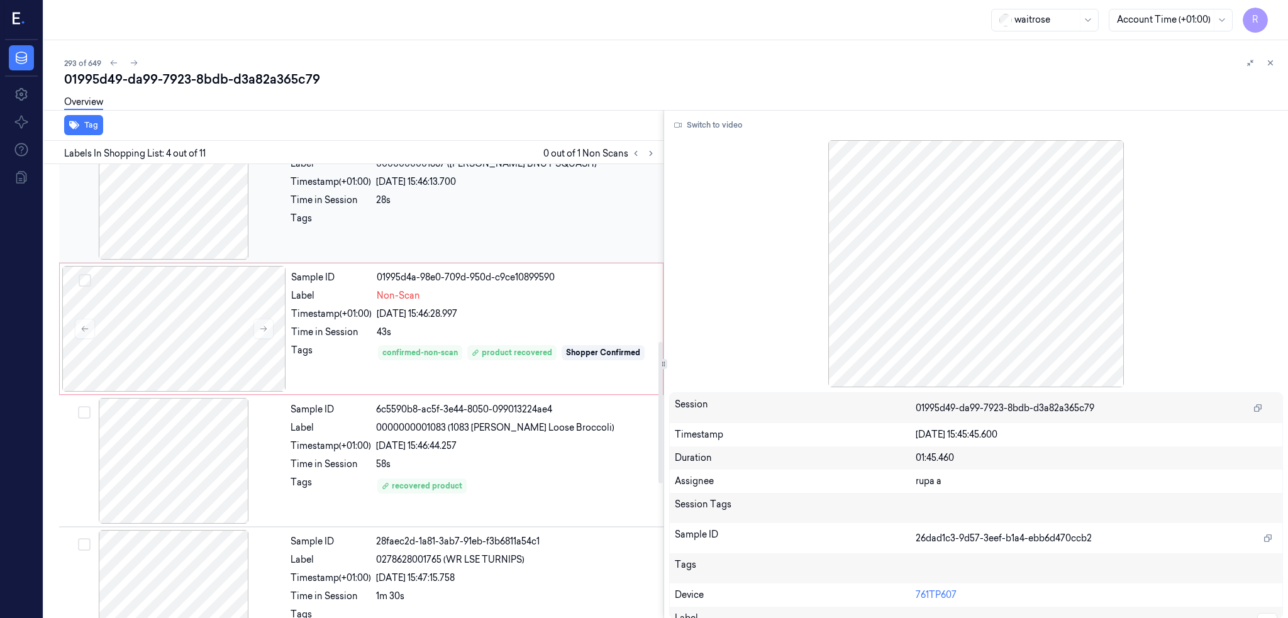
scroll to position [569, 0]
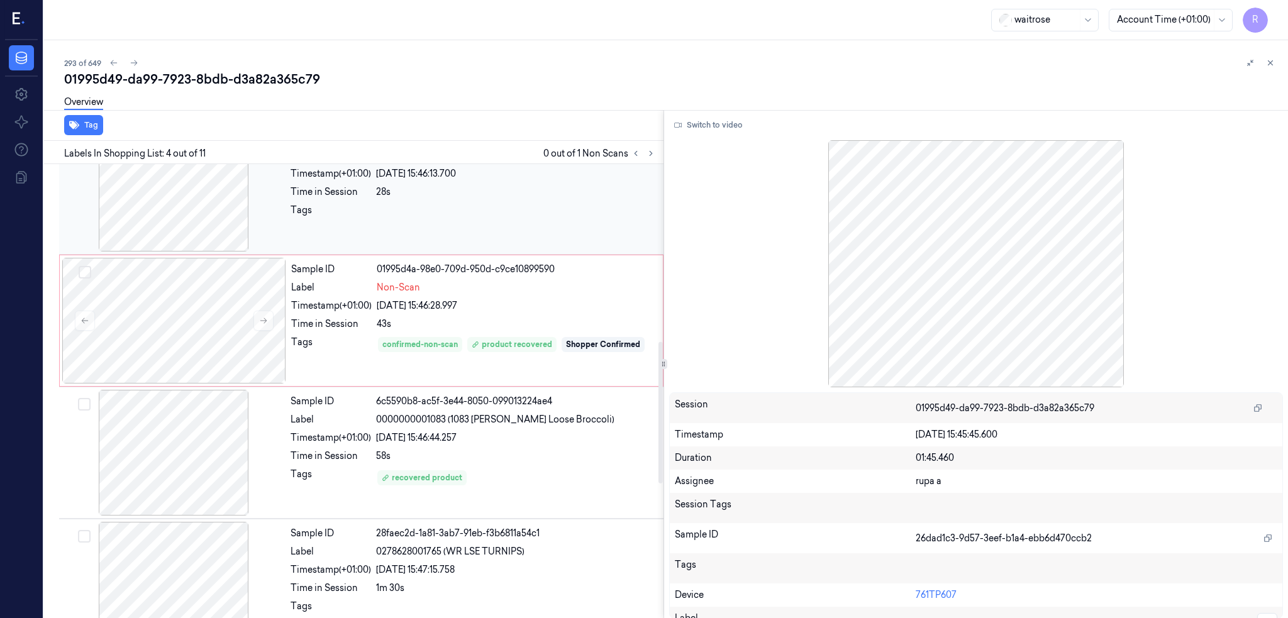
click at [542, 315] on div "Sample ID 01995d4a-98e0-709d-950d-c9ce10899590 Label Non-Scan Timestamp (+01:00…" at bounding box center [473, 321] width 374 height 126
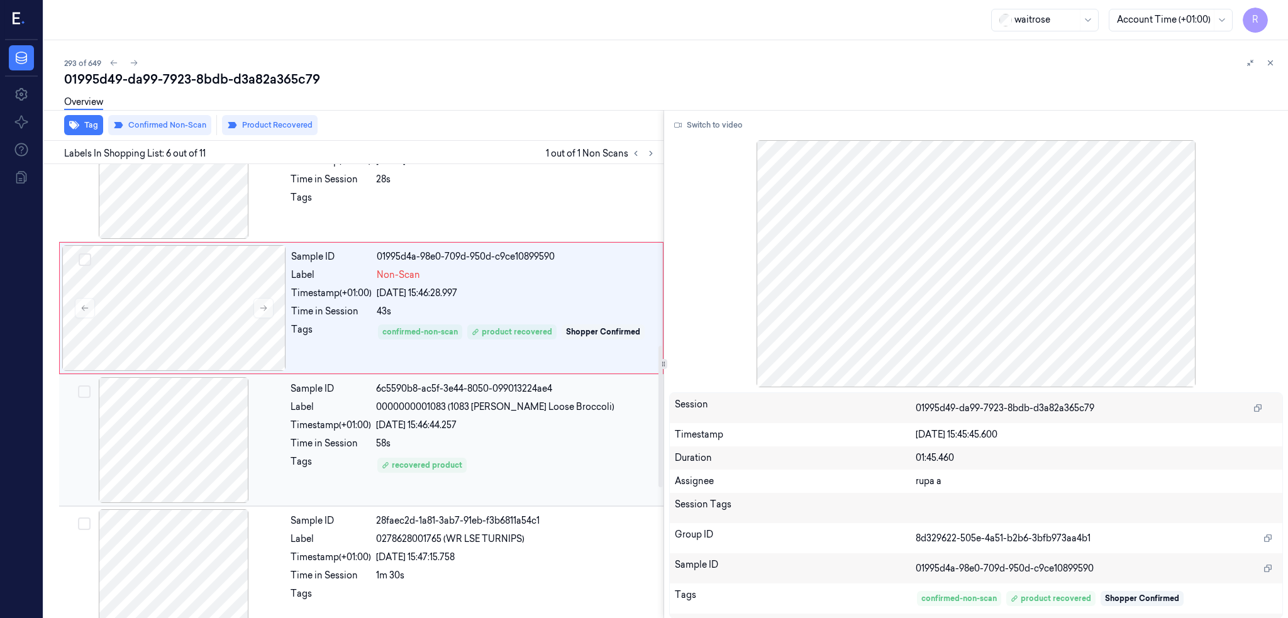
click at [588, 433] on div "Sample ID 6c5590b8-ac5f-3e44-8050-099013224ae4 Label 0000000001083 (1083 WR Ess…" at bounding box center [474, 440] width 376 height 126
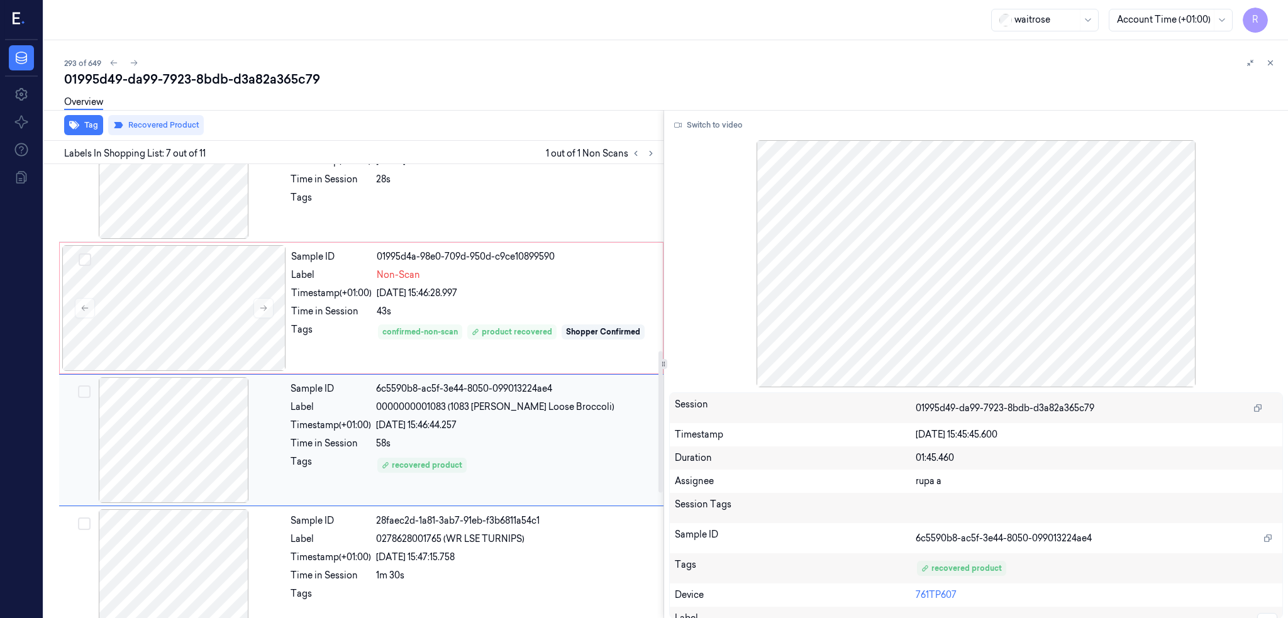
scroll to position [630, 0]
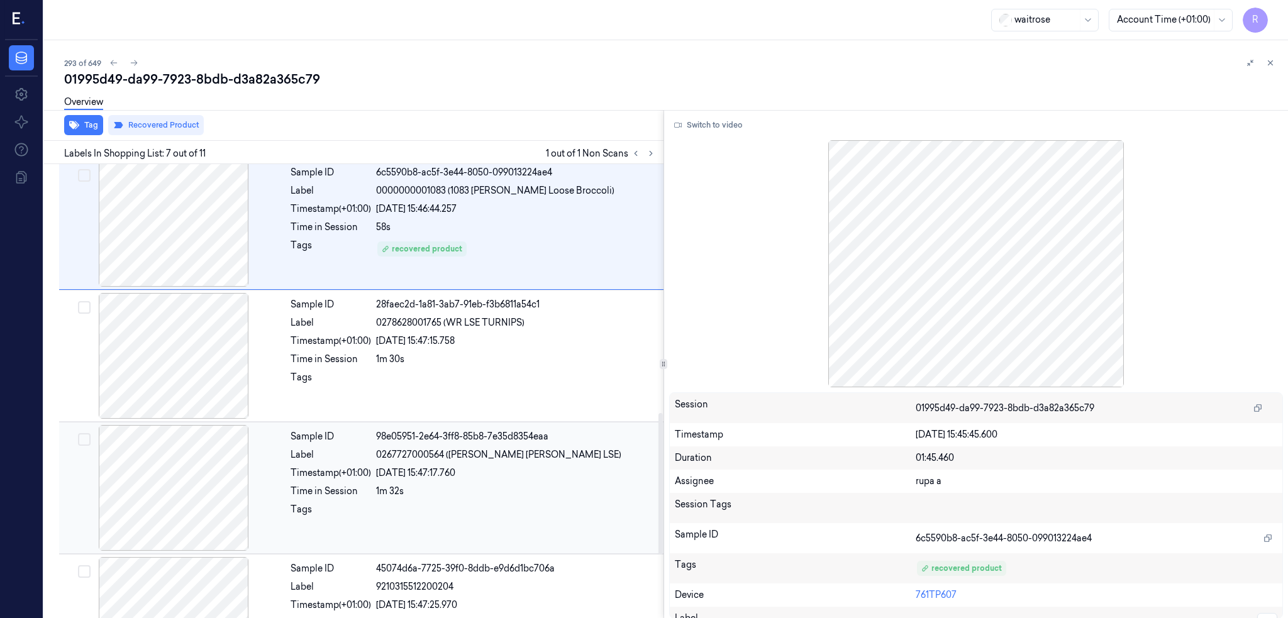
click at [557, 492] on div "1m 32s" at bounding box center [516, 491] width 280 height 13
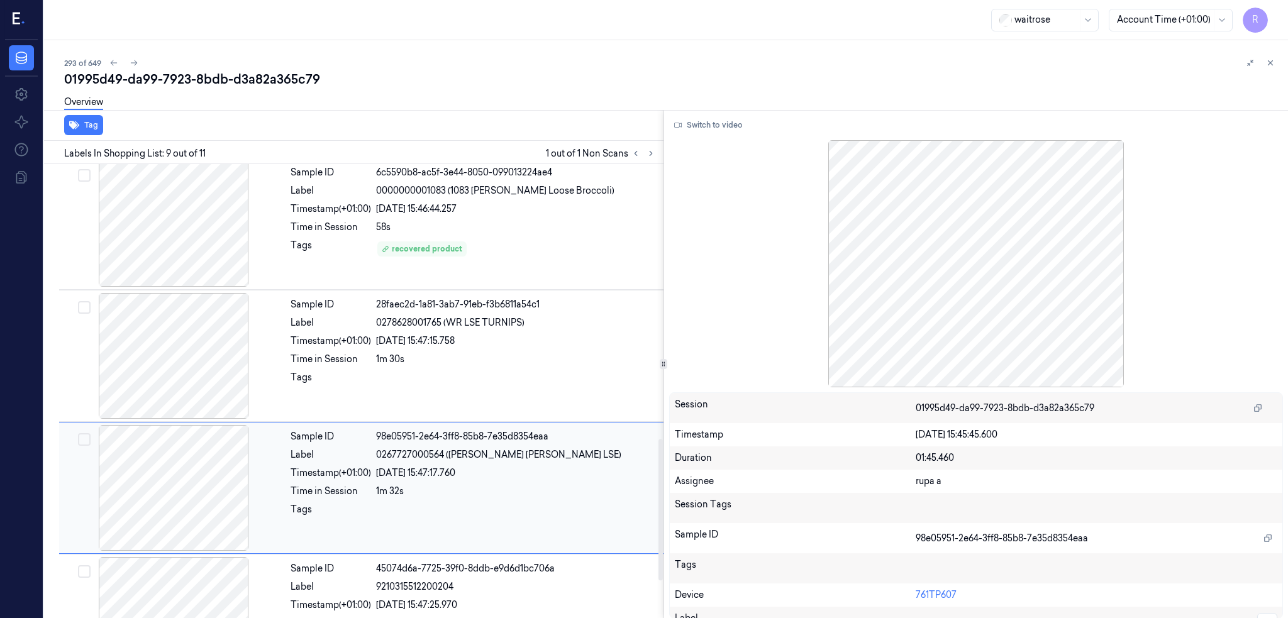
scroll to position [894, 0]
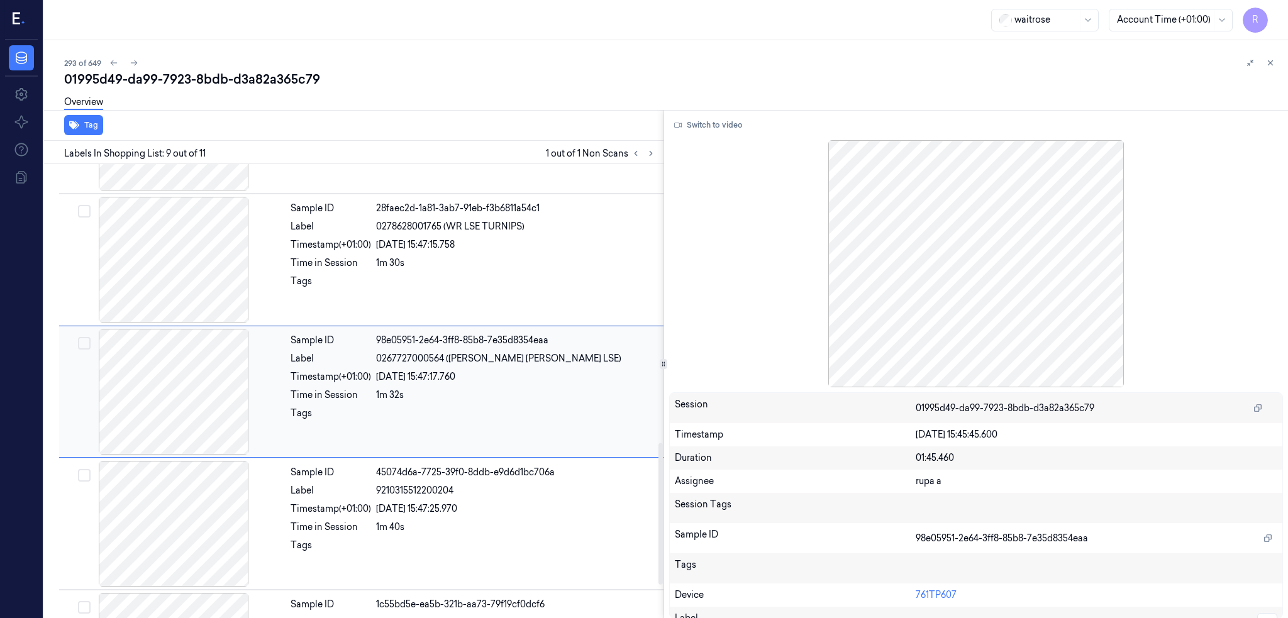
click at [555, 390] on div "1m 32s" at bounding box center [516, 395] width 280 height 13
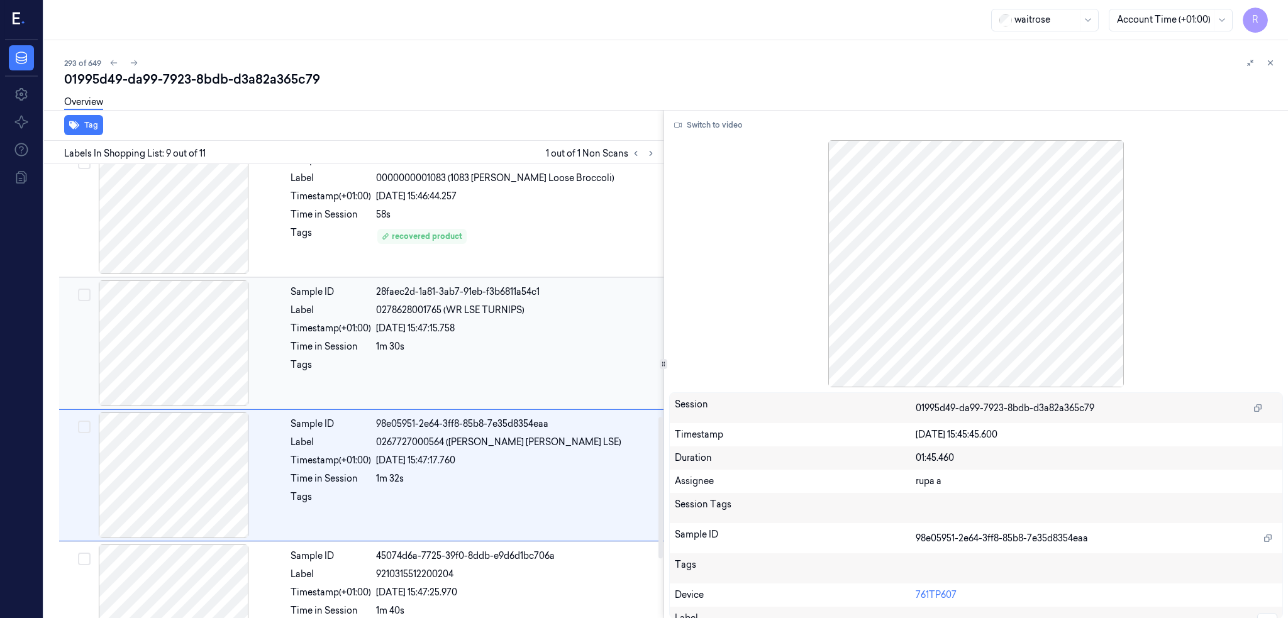
click at [528, 338] on div "Sample ID 28faec2d-1a81-3ab7-91eb-f3b6811a54c1 Label 0278628001765 (WR LSE TURN…" at bounding box center [474, 344] width 376 height 126
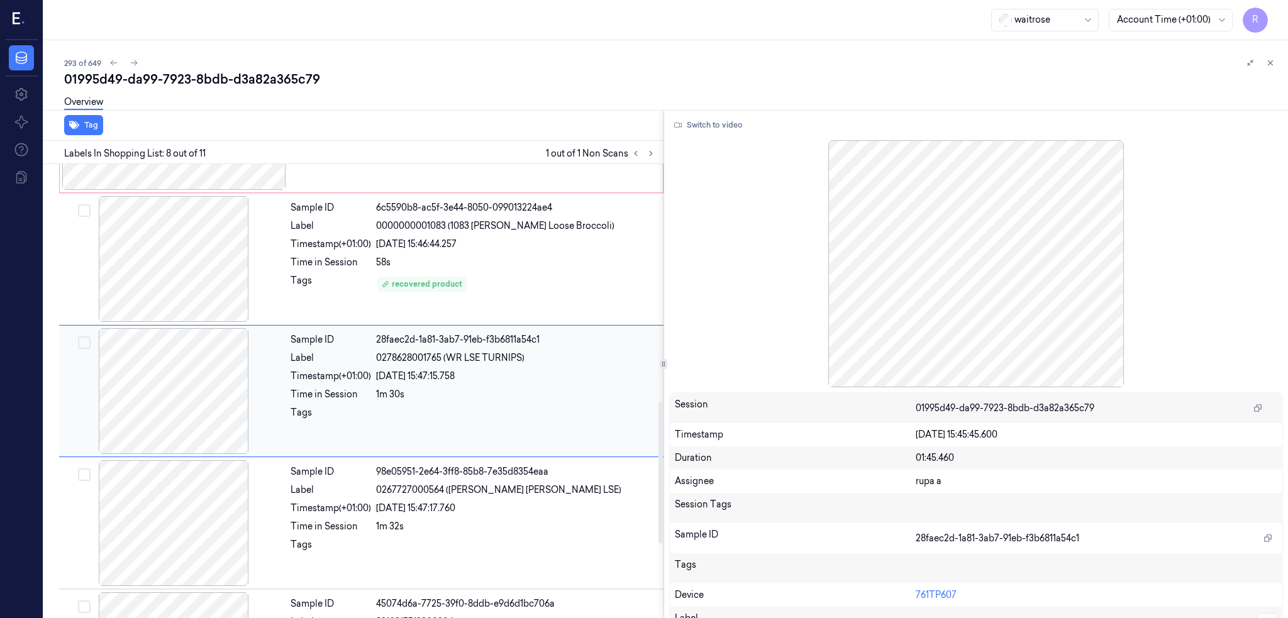
scroll to position [762, 0]
click at [552, 386] on div "Sample ID 28faec2d-1a81-3ab7-91eb-f3b6811a54c1 Label 0278628001765 (WR LSE TURN…" at bounding box center [474, 392] width 376 height 126
click at [498, 264] on div "58s" at bounding box center [516, 263] width 280 height 13
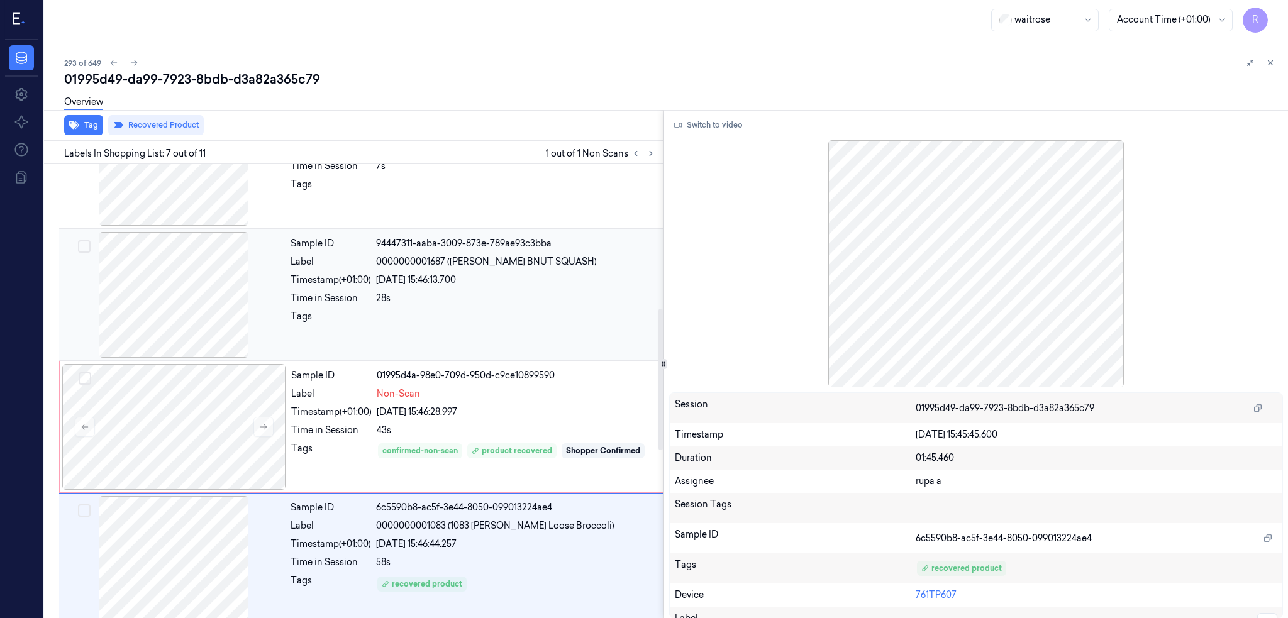
click at [501, 337] on div "Sample ID 94447311-aaba-3009-873e-789ae93c3bba Label 0000000001687 (WR ESS BNUT…" at bounding box center [474, 295] width 376 height 126
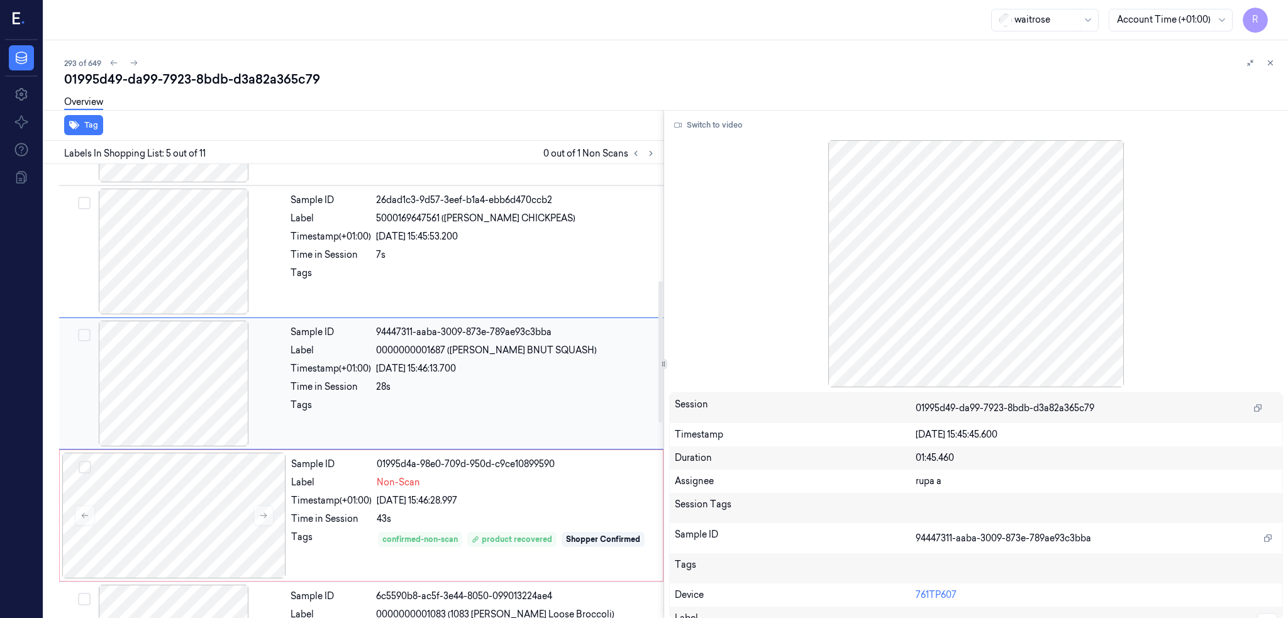
scroll to position [366, 0]
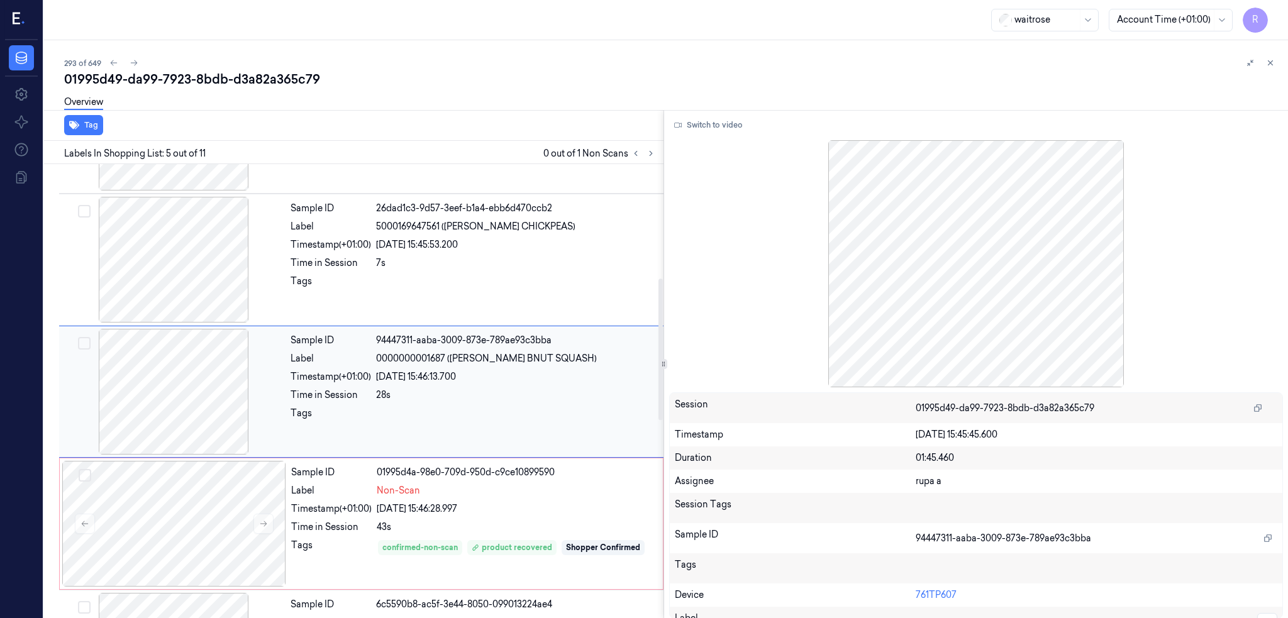
click at [536, 391] on div "28s" at bounding box center [516, 395] width 280 height 13
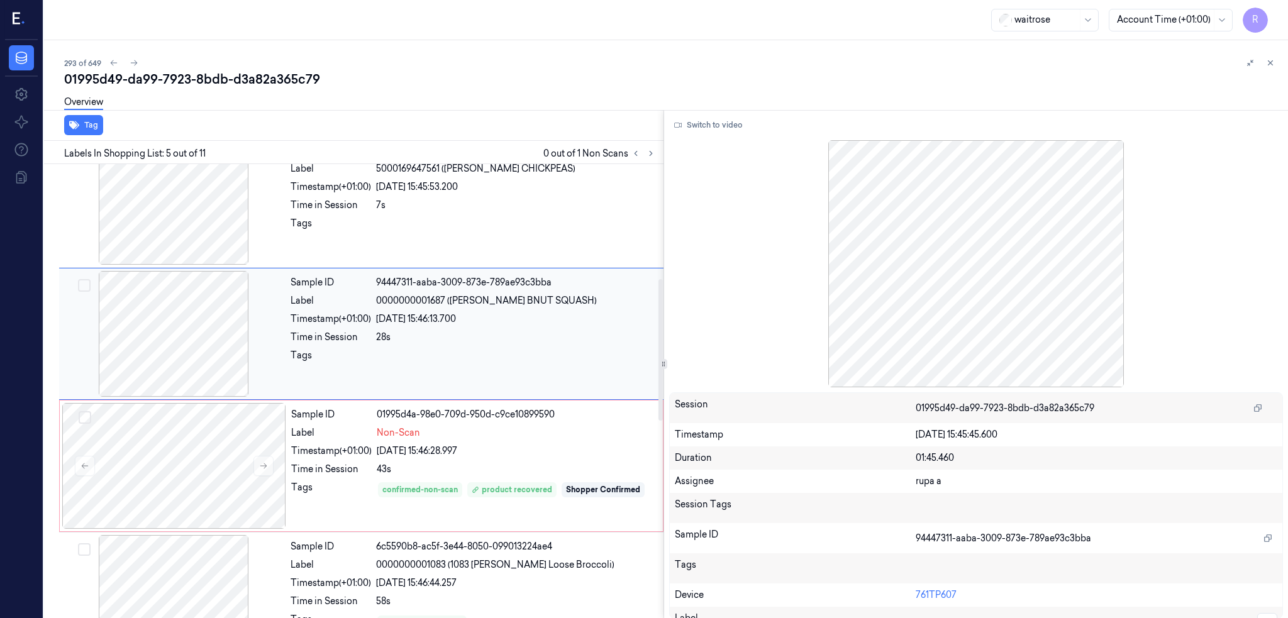
scroll to position [450, 0]
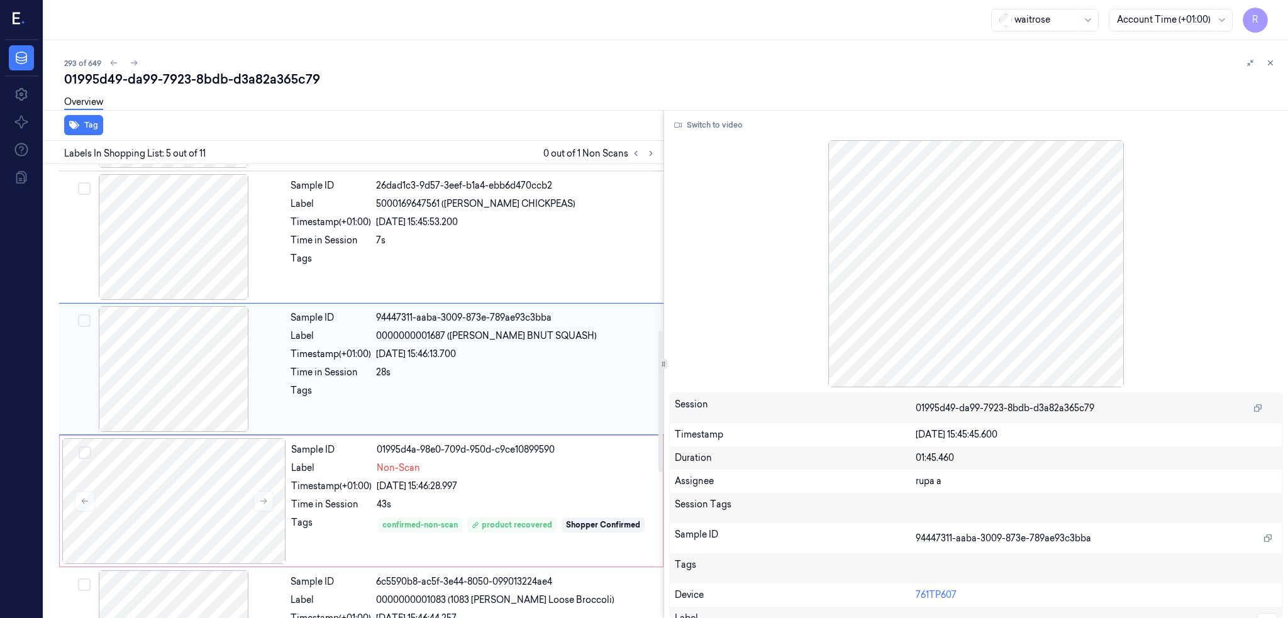
click at [544, 333] on div "Sample ID 94447311-aaba-3009-873e-789ae93c3bba Label 0000000001687 (WR ESS BNUT…" at bounding box center [474, 369] width 376 height 126
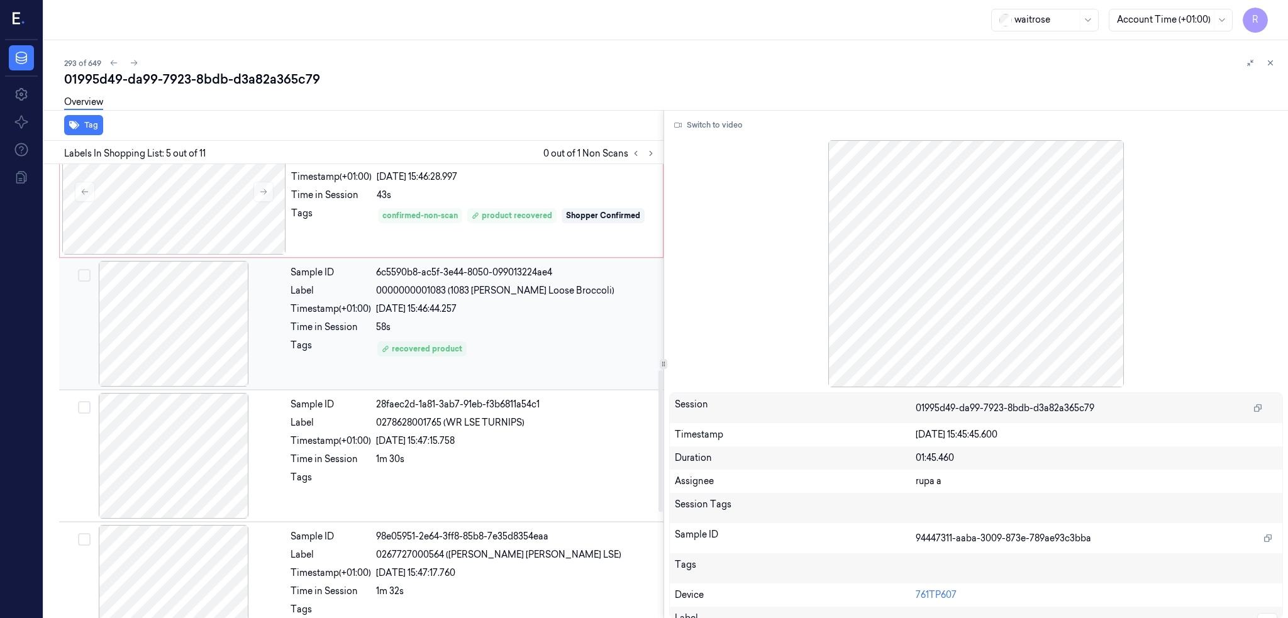
scroll to position [786, 0]
